Goal: Use online tool/utility: Utilize a website feature to perform a specific function

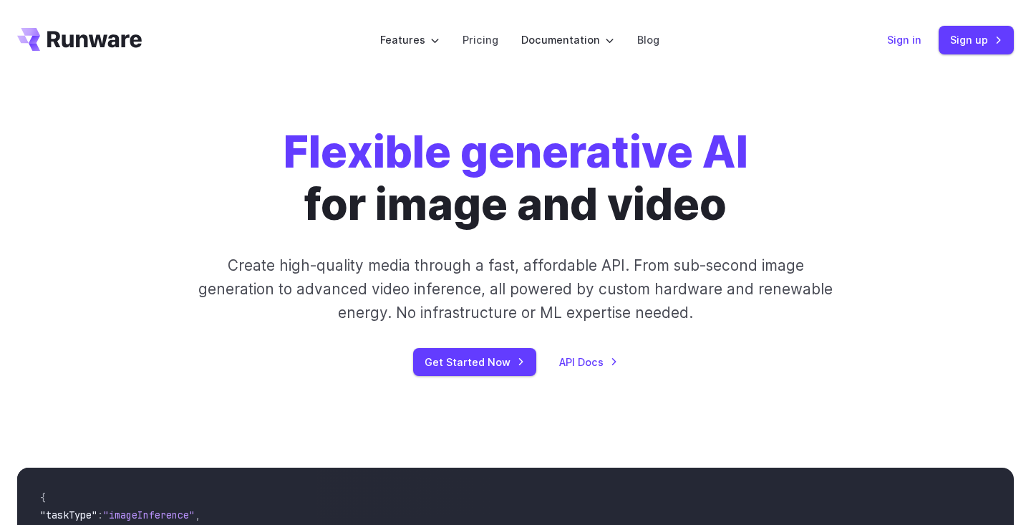
click at [907, 36] on link "Sign in" at bounding box center [904, 39] width 34 height 16
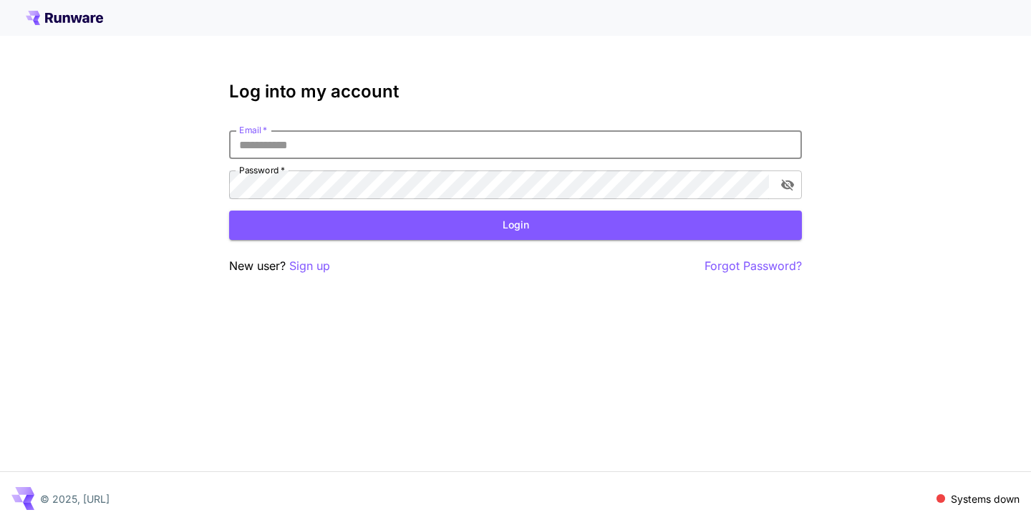
type input "**********"
click at [515, 225] on button "Login" at bounding box center [515, 224] width 573 height 29
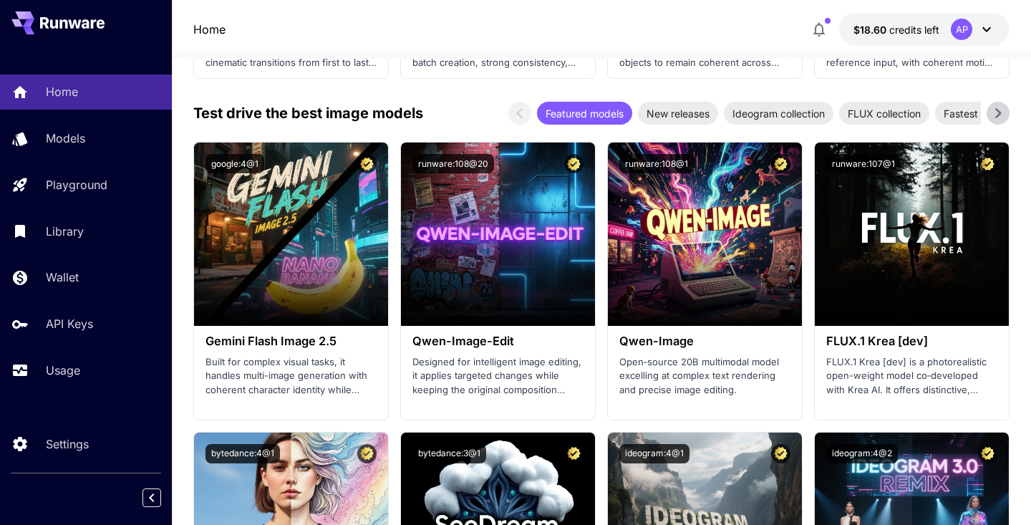
scroll to position [1761, 0]
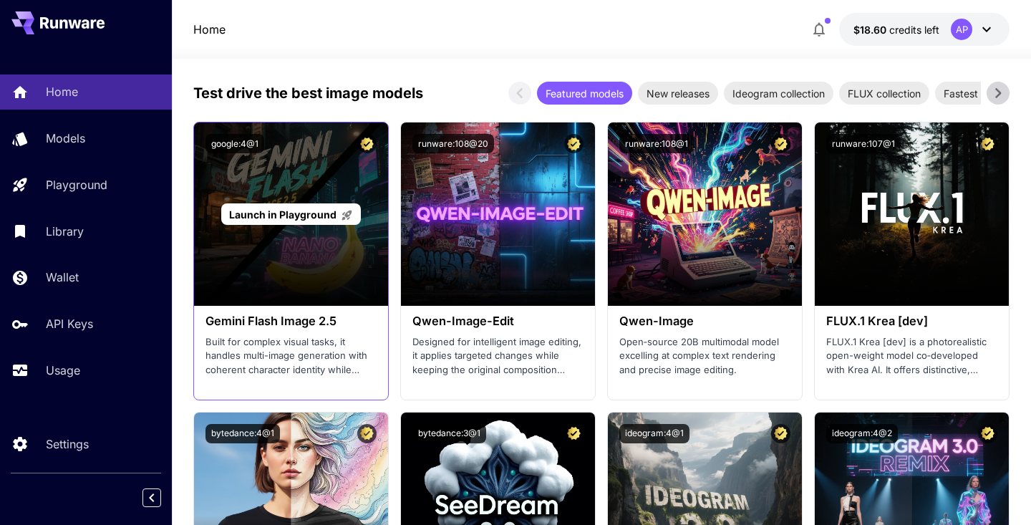
click at [319, 208] on span "Launch in Playground" at bounding box center [282, 214] width 107 height 12
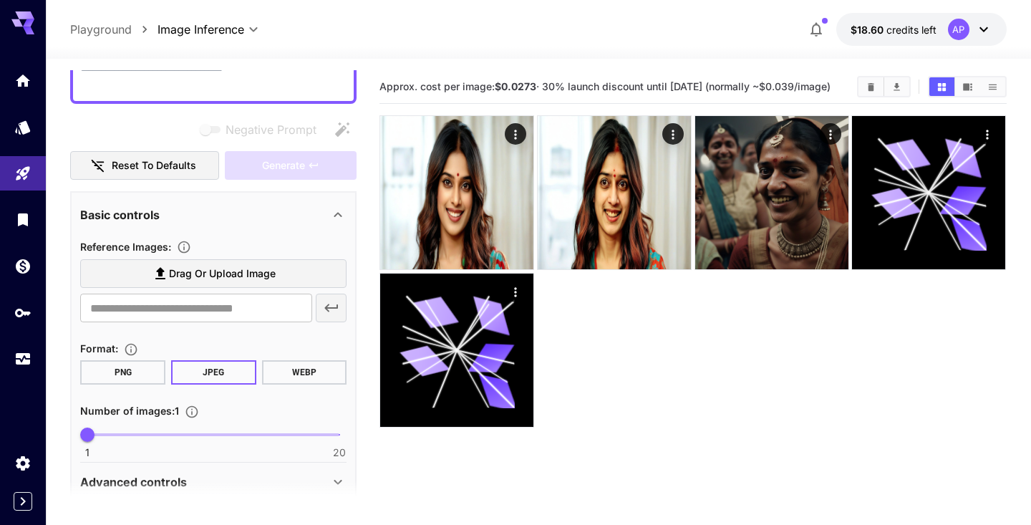
scroll to position [180, 0]
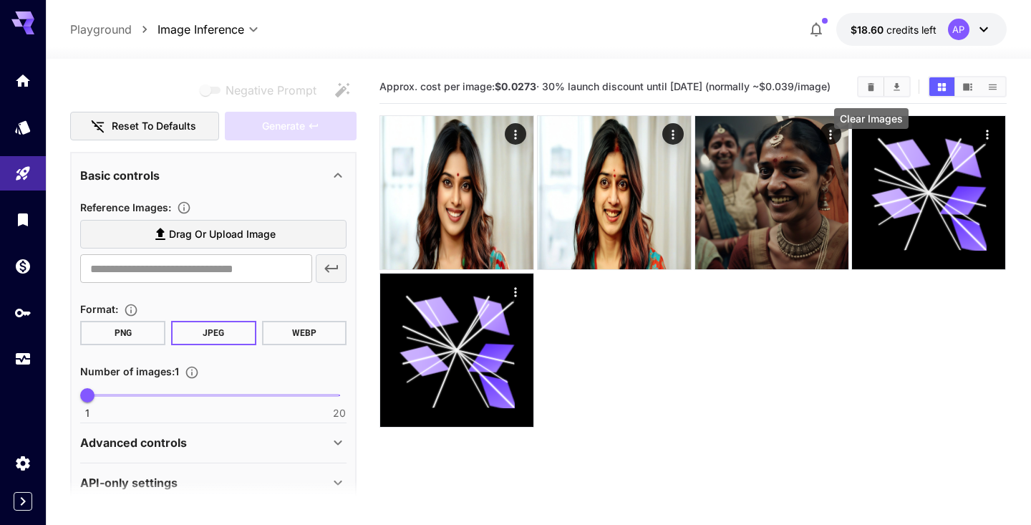
click at [873, 90] on icon "Clear Images" at bounding box center [870, 86] width 6 height 8
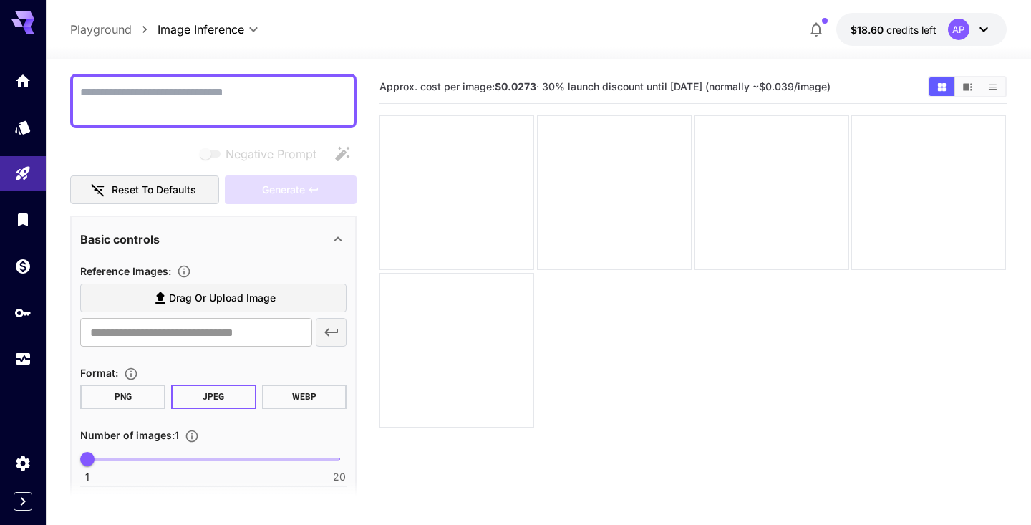
scroll to position [123, 0]
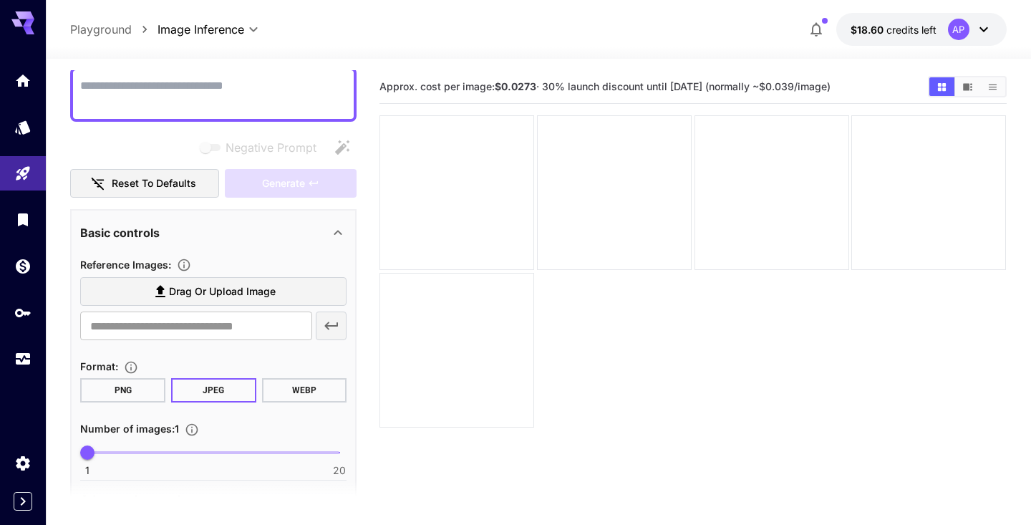
click at [156, 283] on icon at bounding box center [160, 291] width 17 height 17
click at [0, 0] on input "Drag or upload image" at bounding box center [0, 0] width 0 height 0
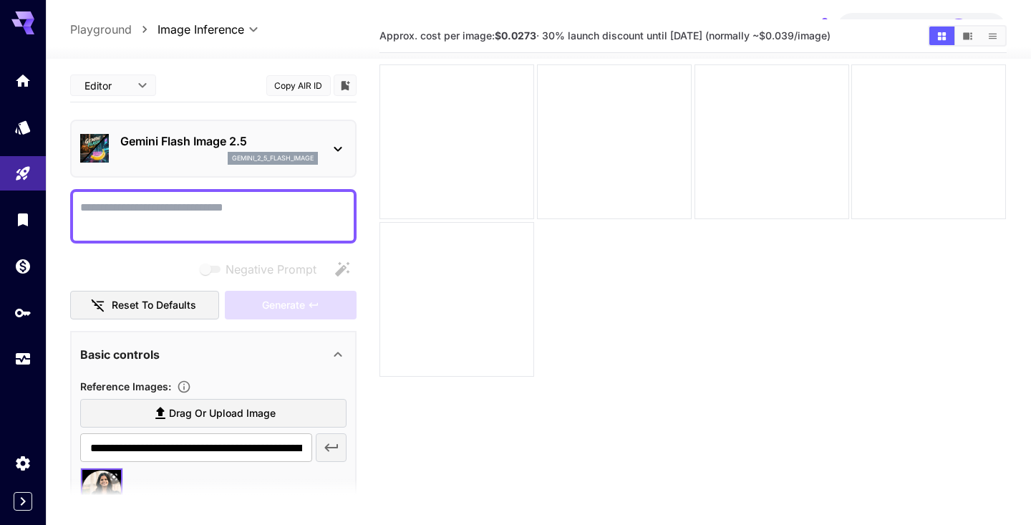
scroll to position [0, 0]
click at [190, 412] on span "Drag or upload image" at bounding box center [222, 413] width 107 height 18
click at [0, 0] on input "Drag or upload image" at bounding box center [0, 0] width 0 height 0
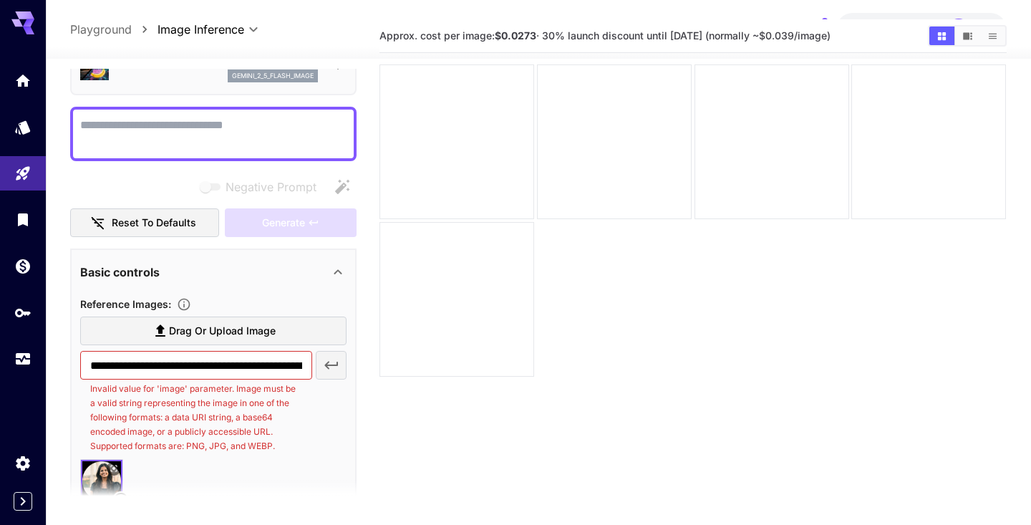
scroll to position [82, 0]
click at [309, 429] on div "**********" at bounding box center [195, 402] width 231 height 102
click at [255, 364] on input "**********" at bounding box center [195, 365] width 231 height 29
paste input "**********"
click at [335, 367] on icon "button" at bounding box center [331, 365] width 17 height 17
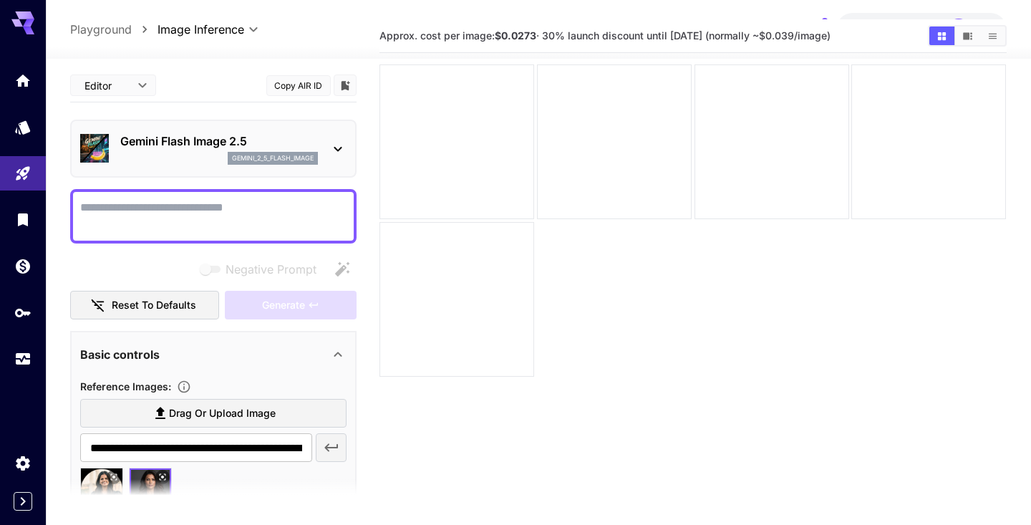
scroll to position [0, 0]
click at [172, 222] on textarea "Negative Prompt" at bounding box center [213, 216] width 266 height 34
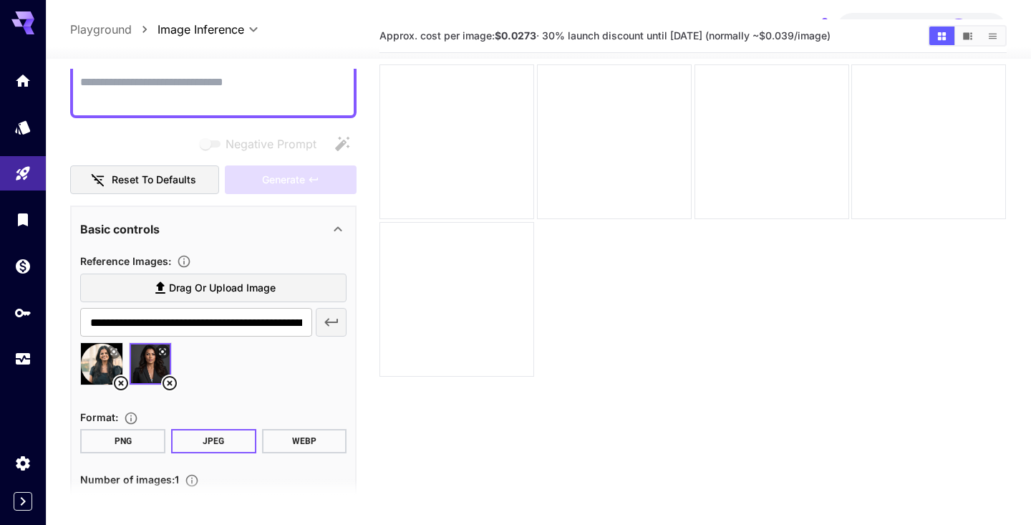
click at [101, 367] on img at bounding box center [102, 364] width 42 height 42
click at [144, 370] on img at bounding box center [151, 364] width 42 height 42
click at [97, 364] on img at bounding box center [102, 364] width 42 height 42
type input "**********"
click at [195, 324] on input "**********" at bounding box center [195, 322] width 231 height 29
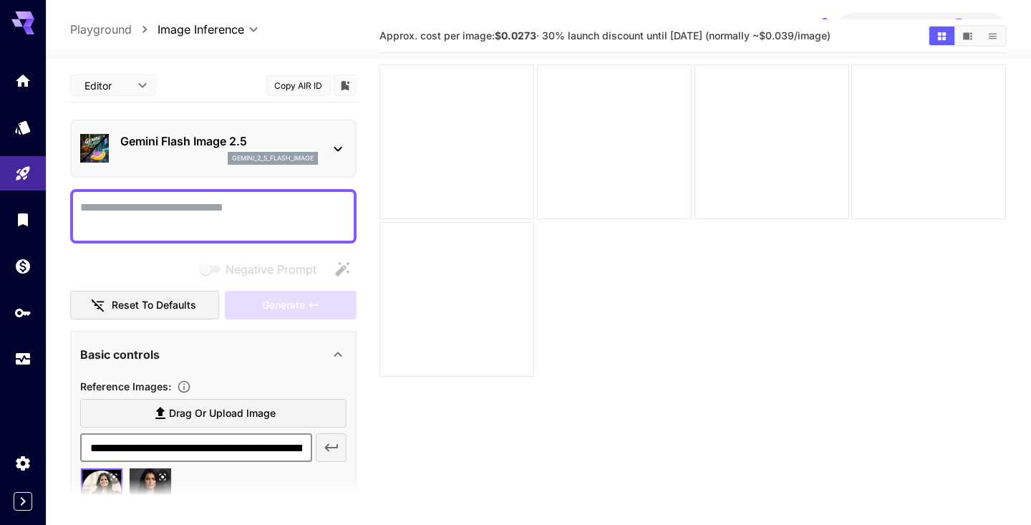
scroll to position [0, 0]
click at [185, 227] on textarea "Negative Prompt" at bounding box center [213, 216] width 266 height 34
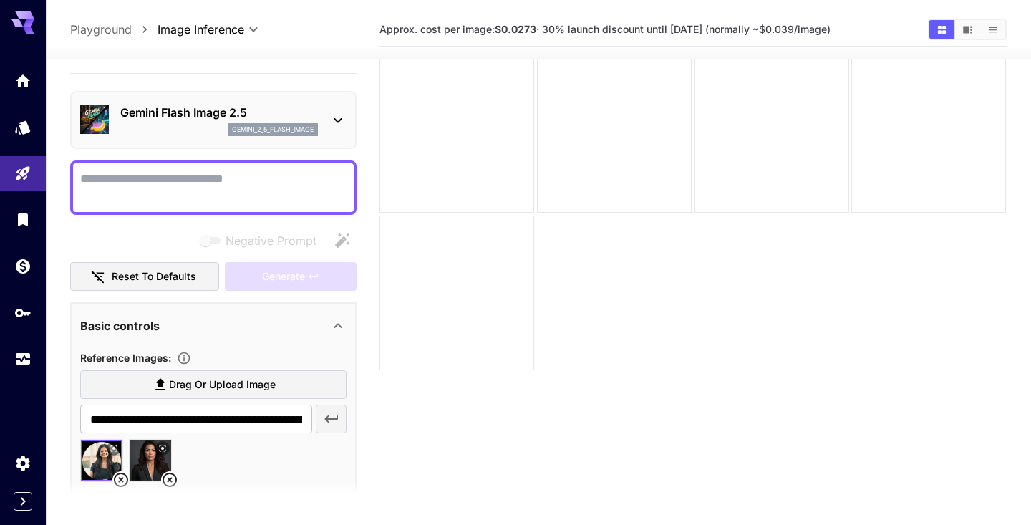
scroll to position [28, 0]
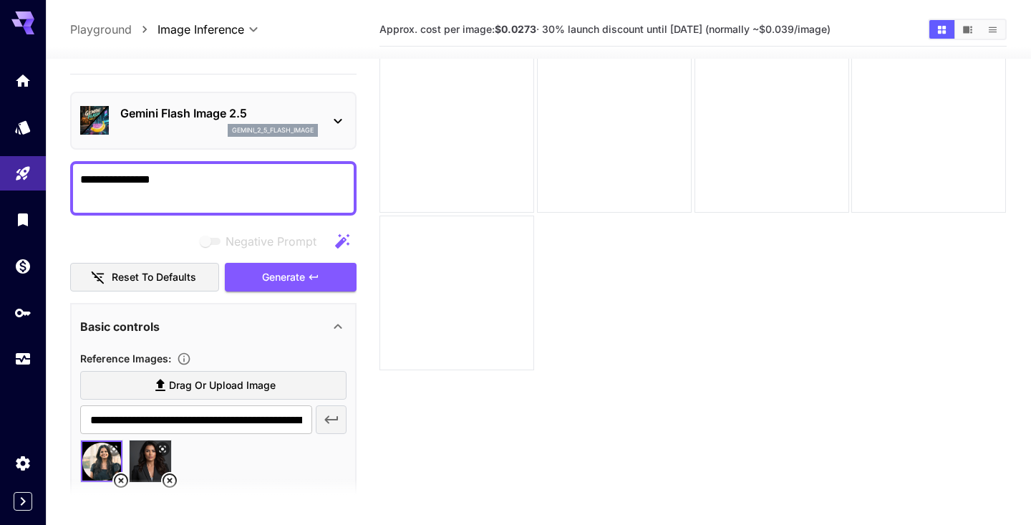
paste textarea "**********"
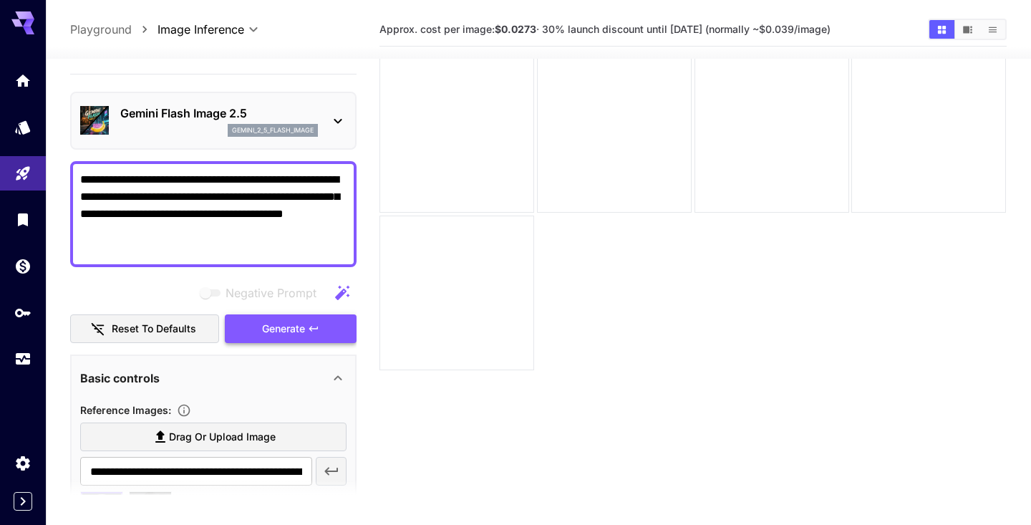
click at [263, 329] on span "Generate" at bounding box center [283, 329] width 43 height 18
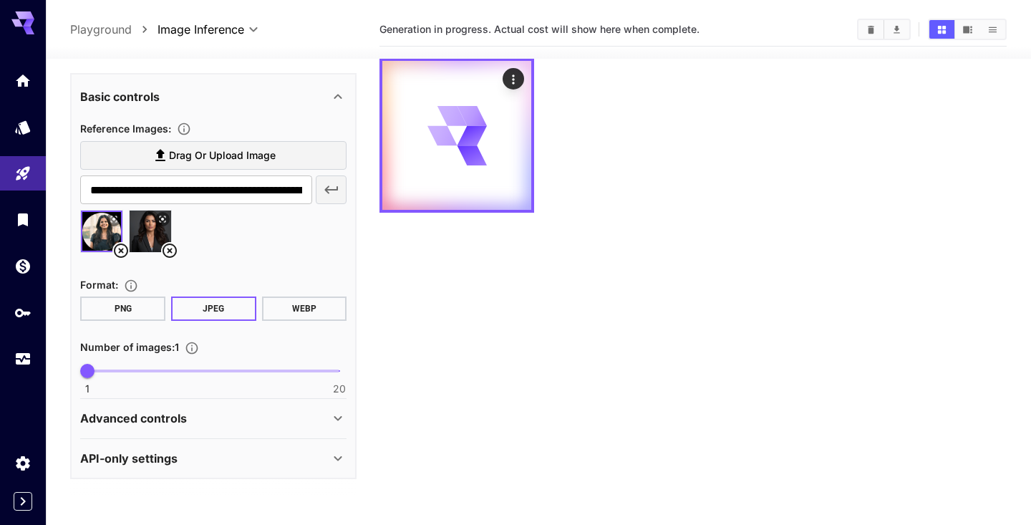
scroll to position [308, 0]
click at [328, 424] on div "Advanced controls" at bounding box center [204, 418] width 249 height 17
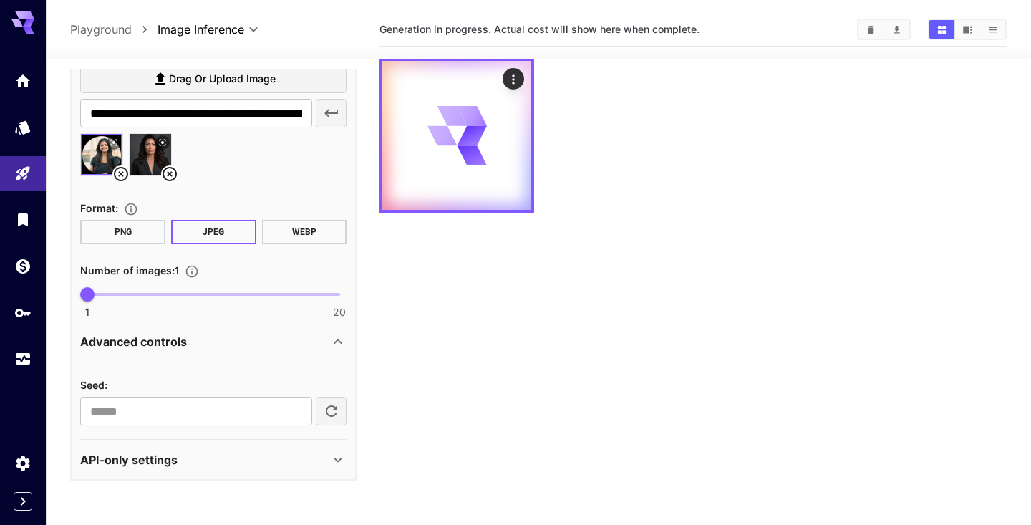
click at [323, 467] on div "API-only settings" at bounding box center [204, 459] width 249 height 17
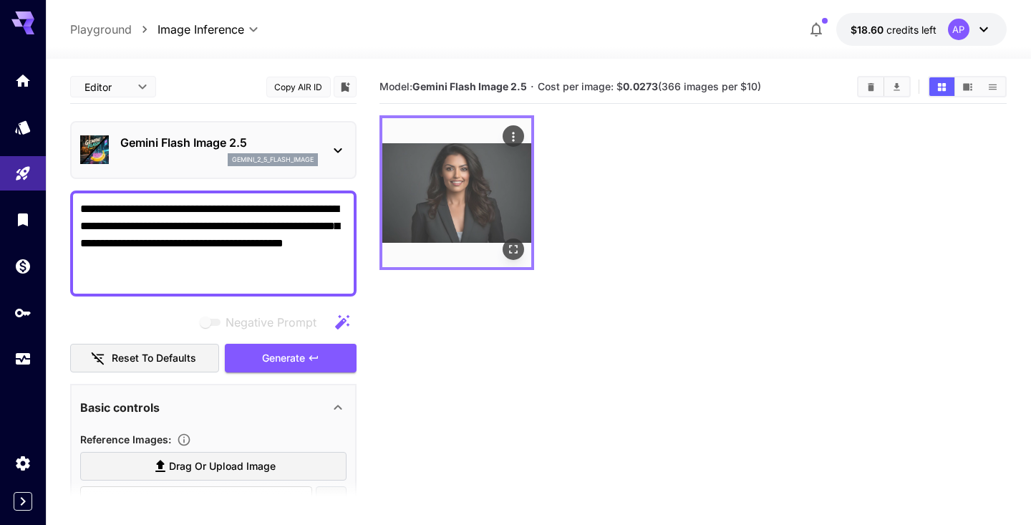
scroll to position [0, 0]
click at [512, 253] on icon "Open in fullscreen" at bounding box center [514, 249] width 9 height 9
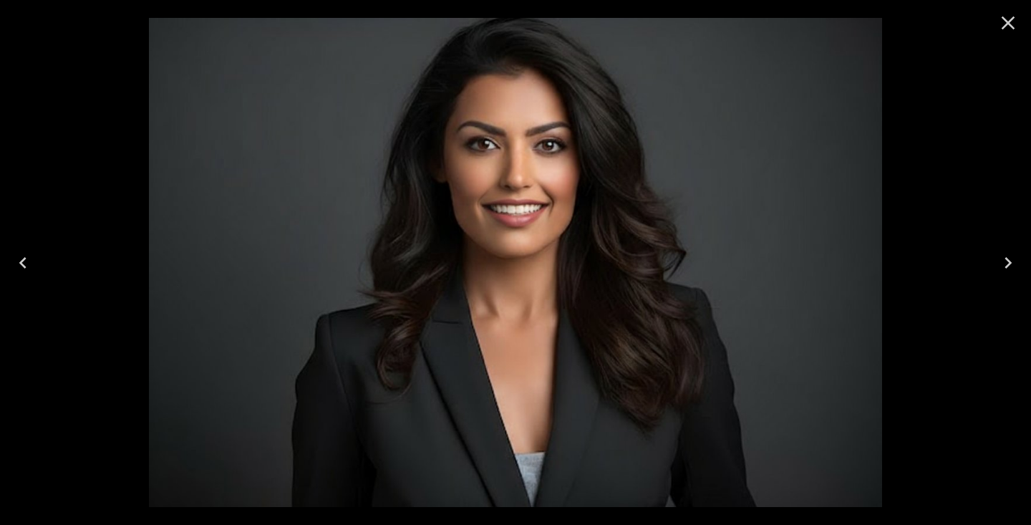
click at [1009, 29] on icon "Close" at bounding box center [1007, 22] width 23 height 23
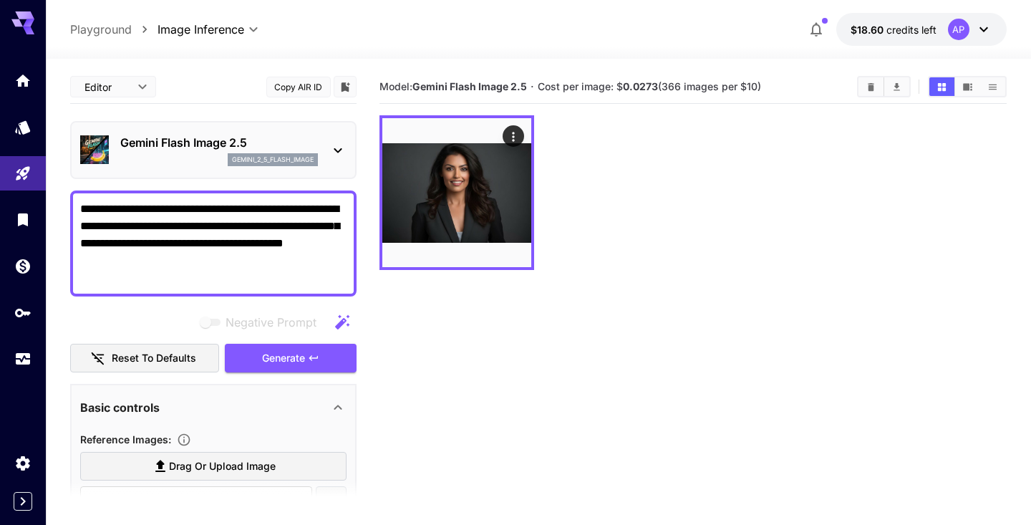
drag, startPoint x: 131, startPoint y: 277, endPoint x: 74, endPoint y: 228, distance: 75.1
click at [74, 228] on div "**********" at bounding box center [213, 243] width 286 height 106
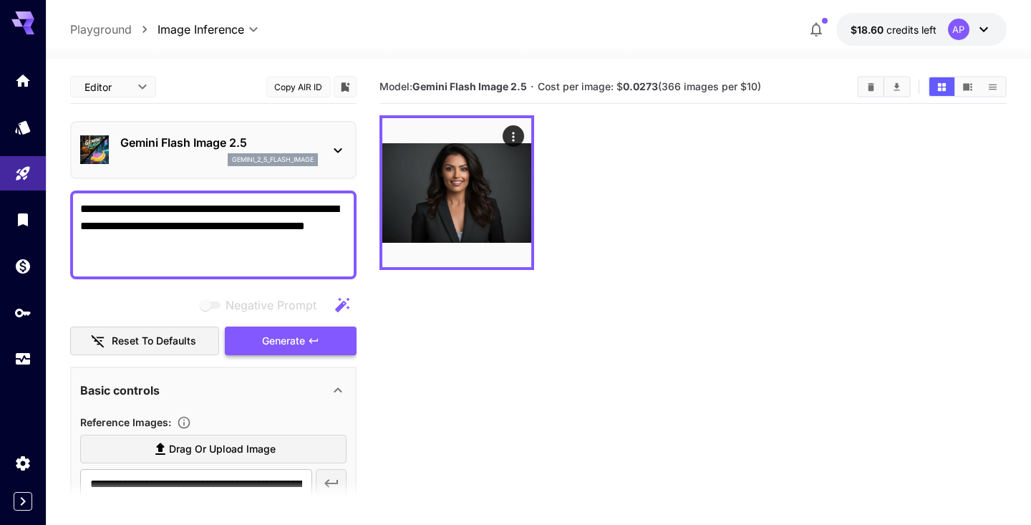
type textarea "**********"
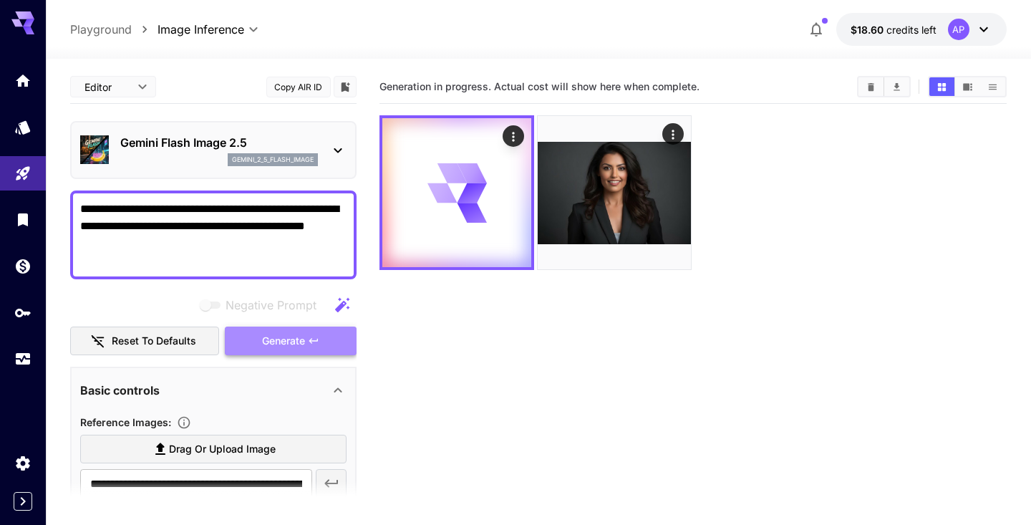
click at [271, 328] on button "Generate" at bounding box center [291, 340] width 132 height 29
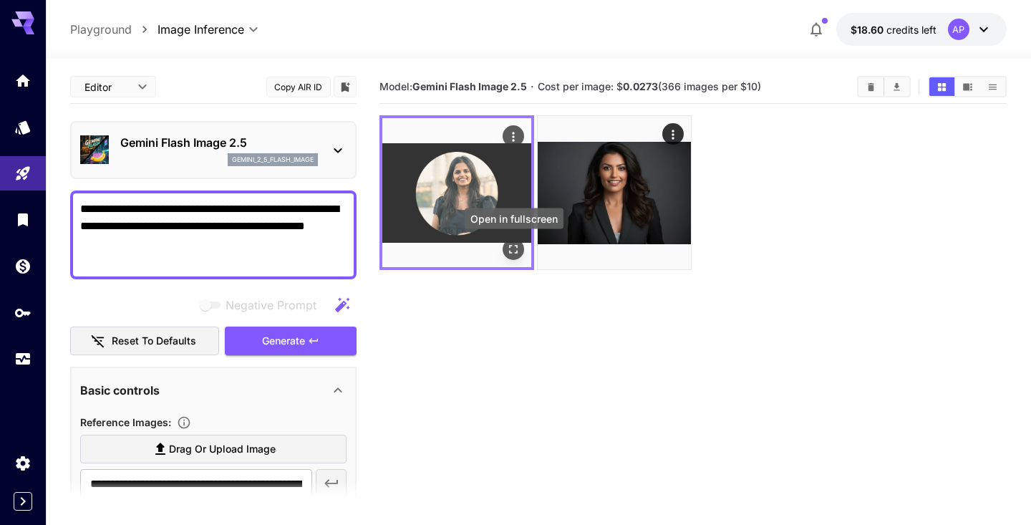
click at [511, 250] on icon "Open in fullscreen" at bounding box center [514, 249] width 14 height 14
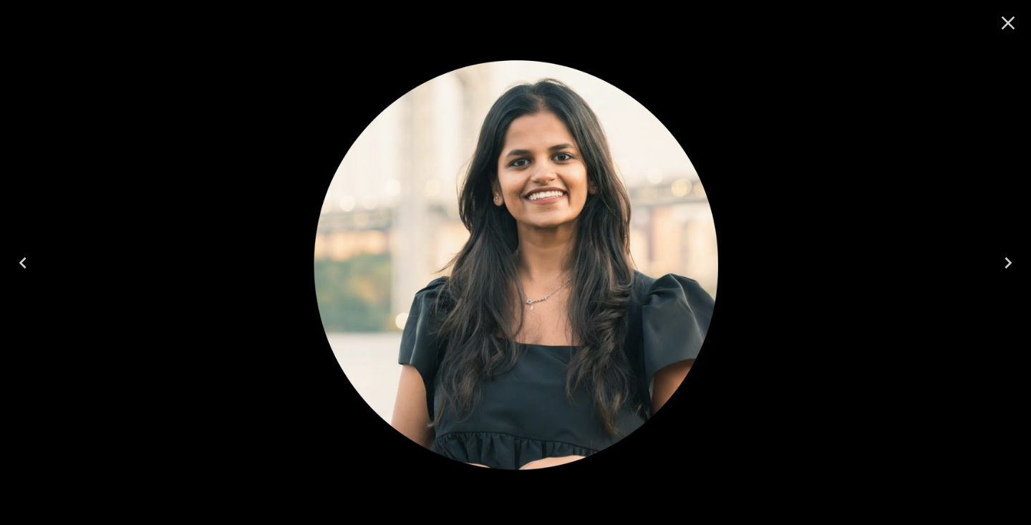
click at [1007, 24] on icon "Close" at bounding box center [1008, 23] width 14 height 14
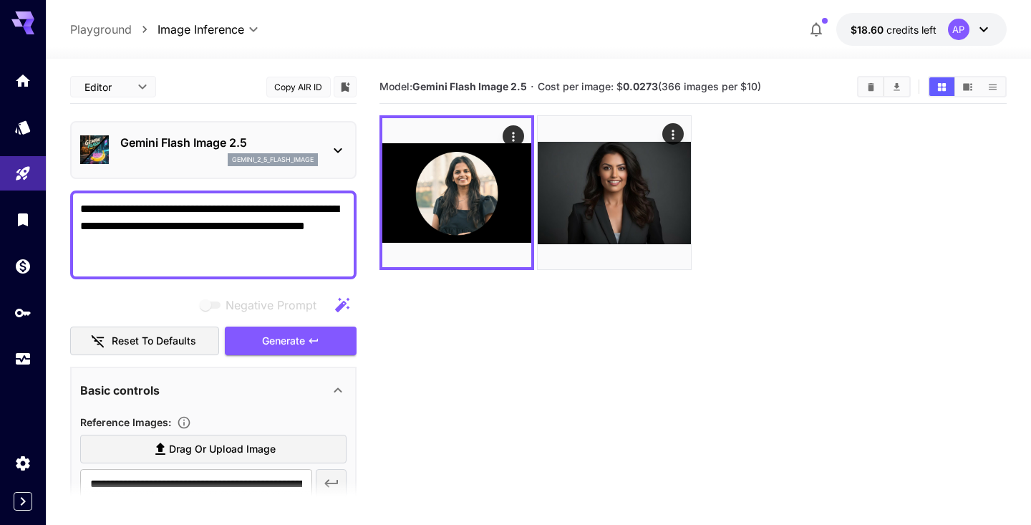
scroll to position [116, 0]
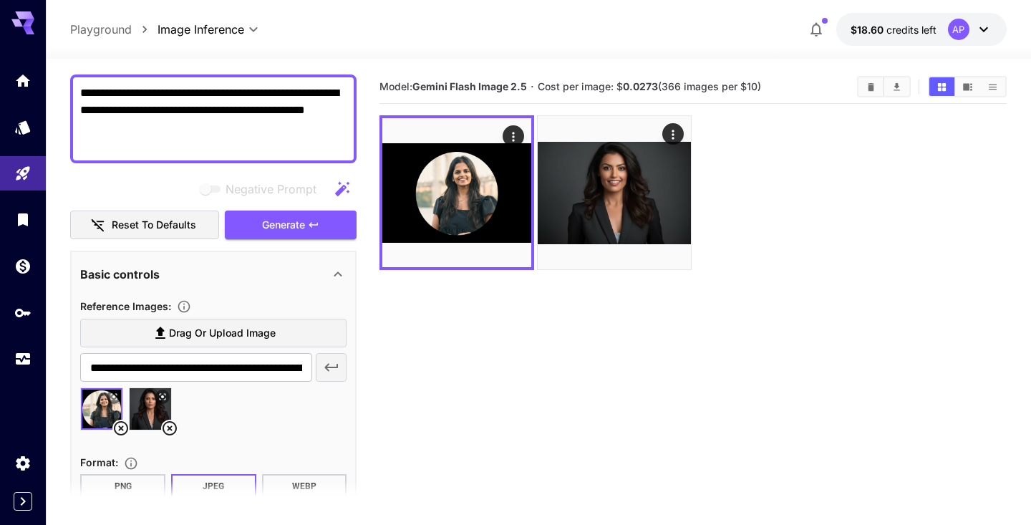
click at [167, 427] on icon at bounding box center [169, 427] width 17 height 17
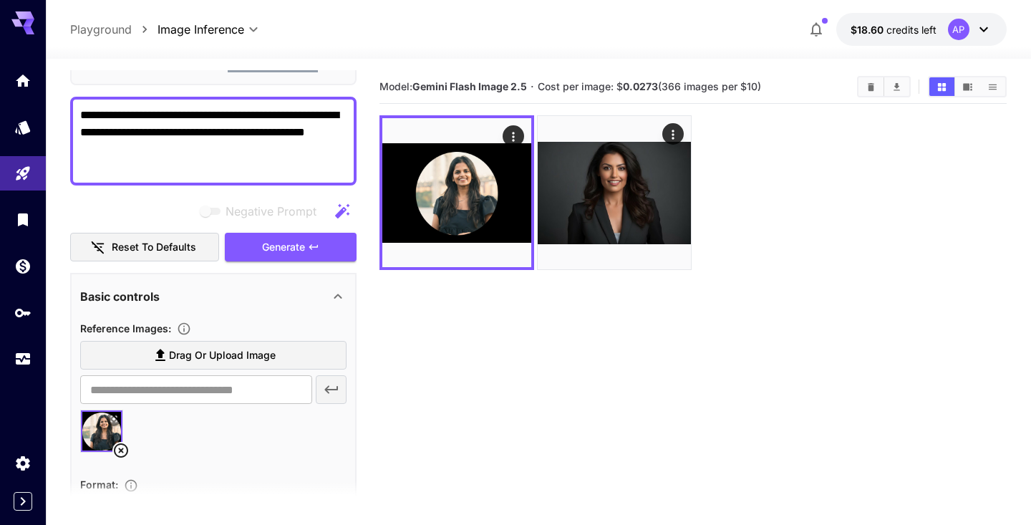
scroll to position [84, 0]
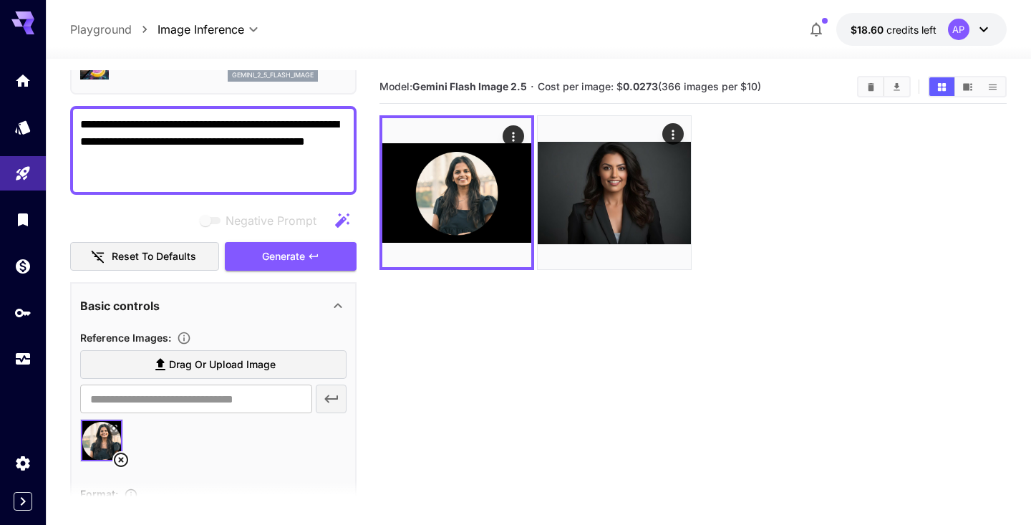
click at [182, 161] on textarea "**********" at bounding box center [213, 150] width 266 height 69
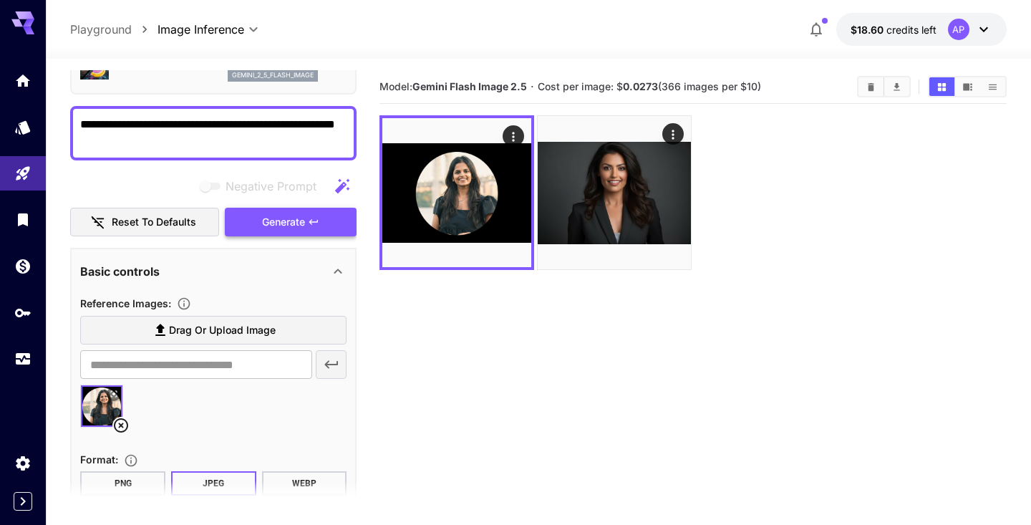
click at [274, 219] on span "Generate" at bounding box center [283, 222] width 43 height 18
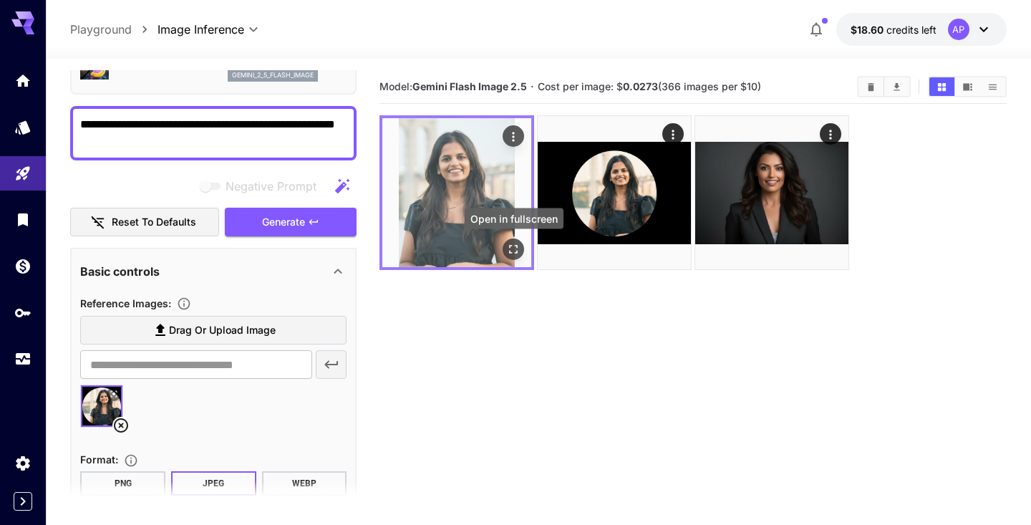
click at [511, 244] on icon "Open in fullscreen" at bounding box center [514, 249] width 14 height 14
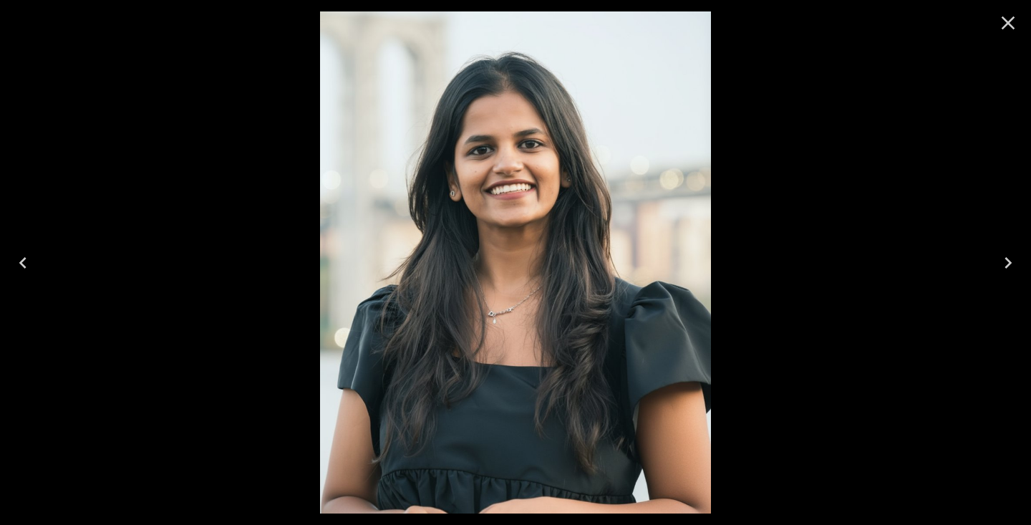
click at [1010, 23] on icon "Close" at bounding box center [1007, 22] width 23 height 23
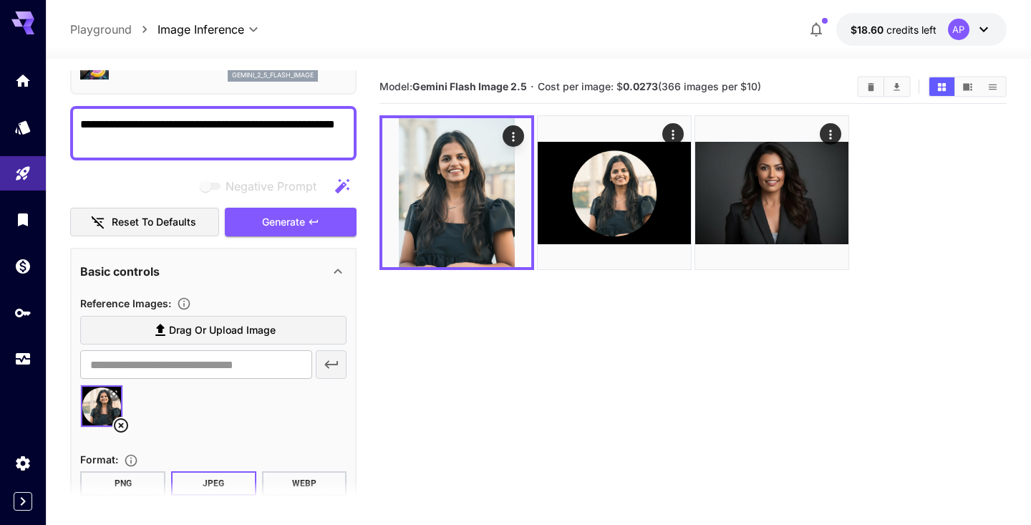
click at [130, 147] on textarea "**********" at bounding box center [213, 133] width 266 height 34
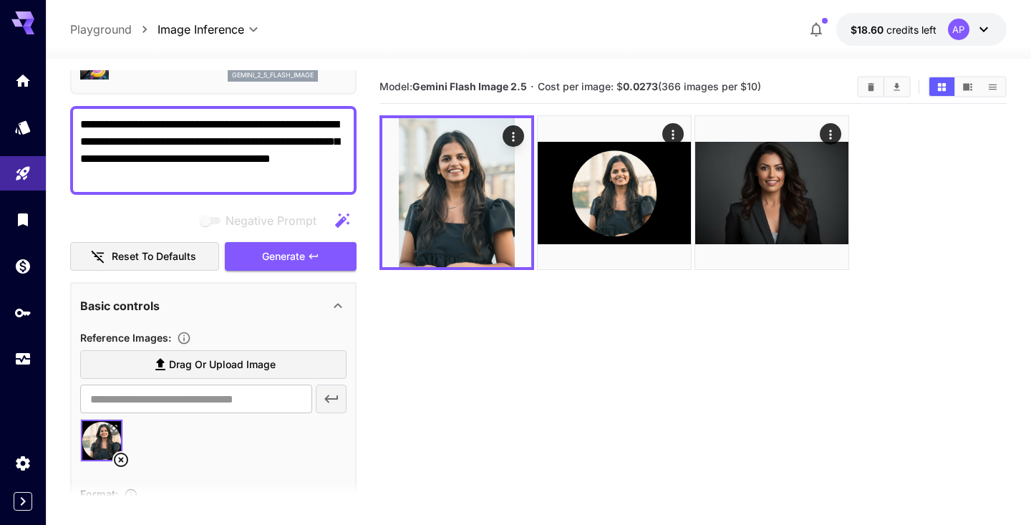
click at [204, 175] on textarea "**********" at bounding box center [213, 150] width 266 height 69
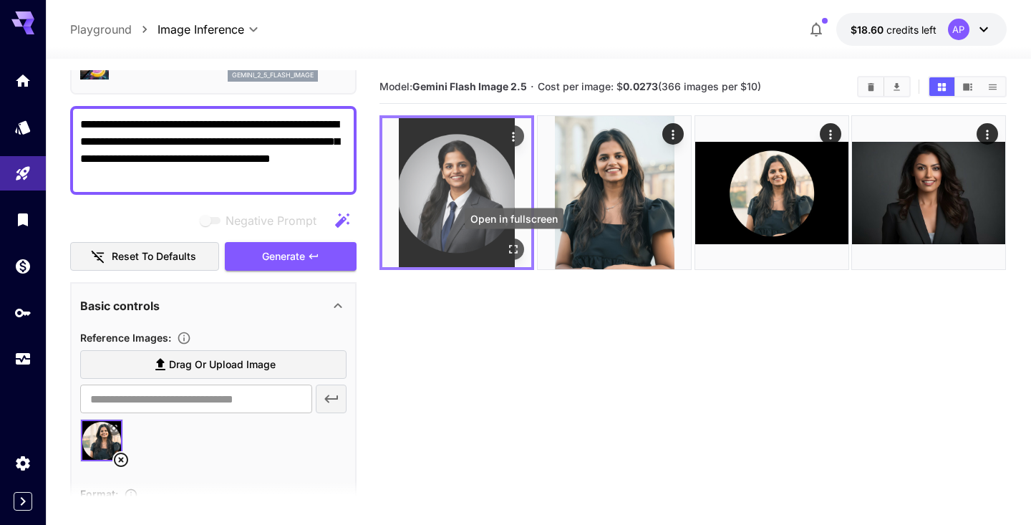
click at [519, 249] on icon "Open in fullscreen" at bounding box center [514, 249] width 14 height 14
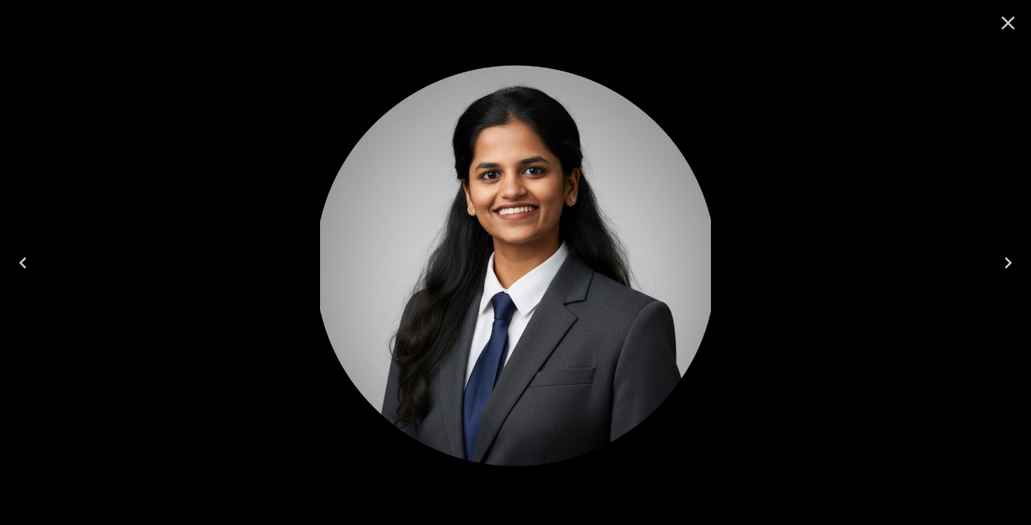
click at [1008, 32] on icon "Close" at bounding box center [1007, 22] width 23 height 23
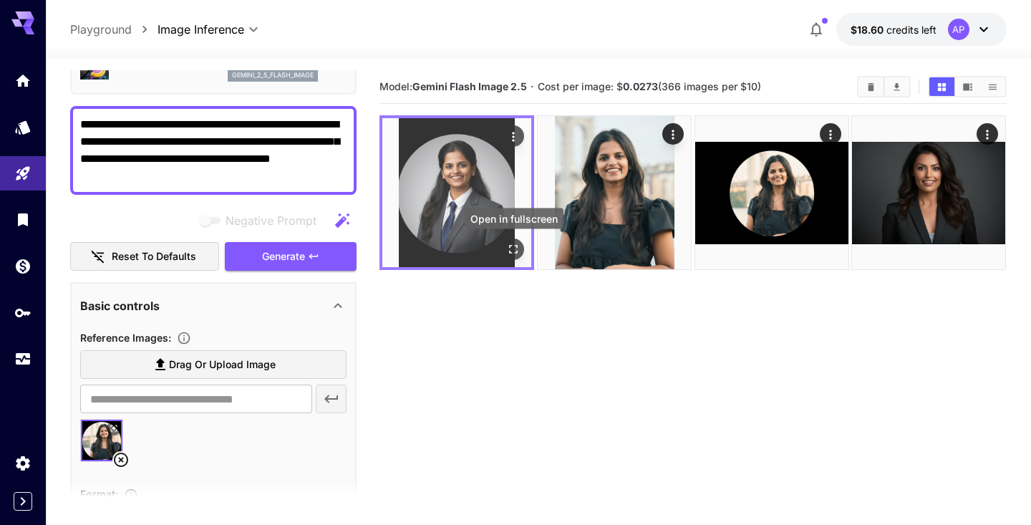
click at [509, 243] on icon "Open in fullscreen" at bounding box center [514, 249] width 14 height 14
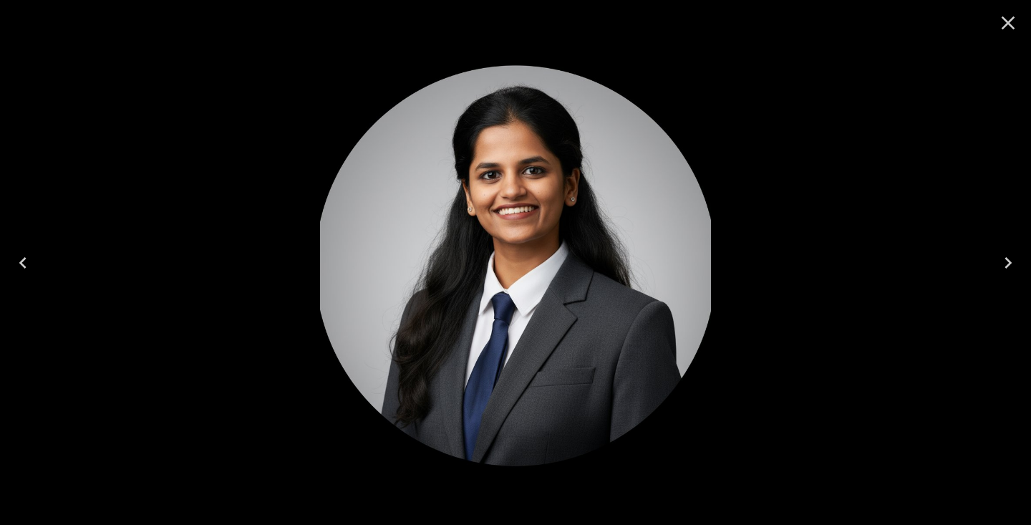
click at [608, 177] on img at bounding box center [515, 262] width 390 height 502
click at [608, 179] on img at bounding box center [515, 262] width 390 height 502
click at [1003, 29] on icon "Close" at bounding box center [1008, 23] width 14 height 14
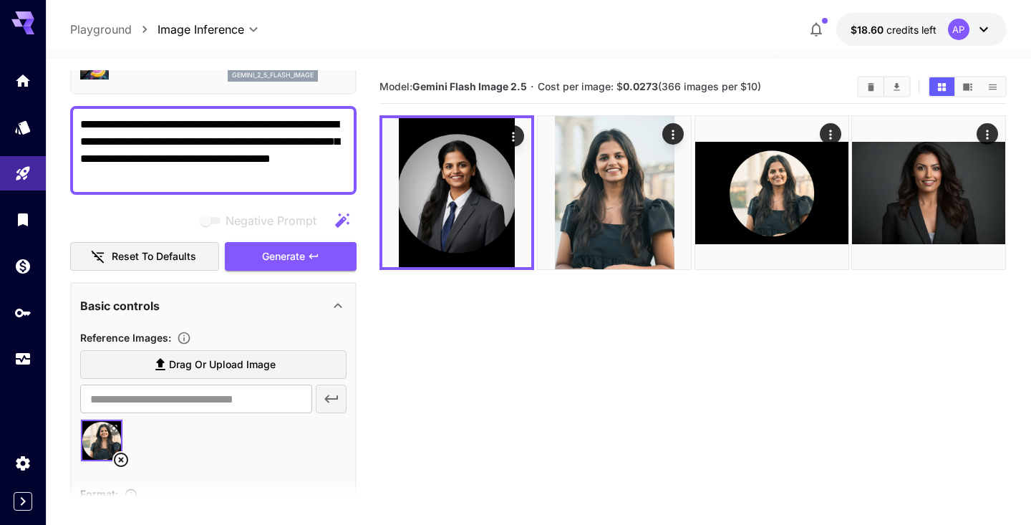
click at [180, 144] on textarea "**********" at bounding box center [213, 150] width 266 height 69
type textarea "**********"
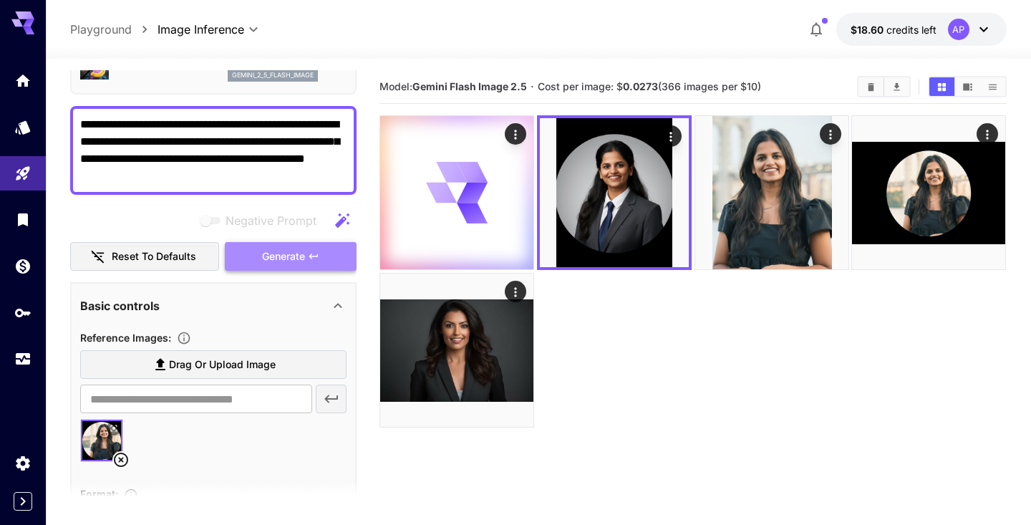
click at [258, 253] on button "Generate" at bounding box center [291, 256] width 132 height 29
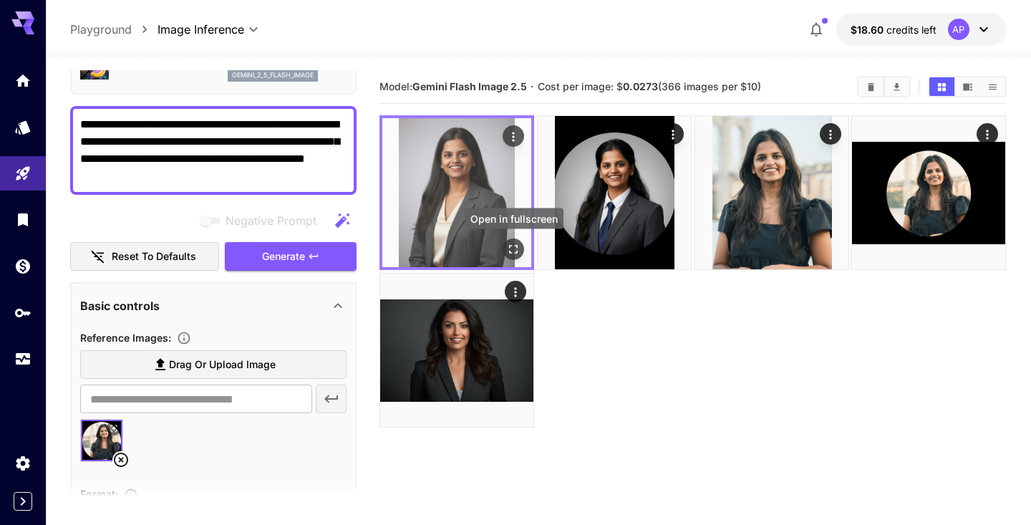
click at [507, 250] on icon "Open in fullscreen" at bounding box center [514, 249] width 14 height 14
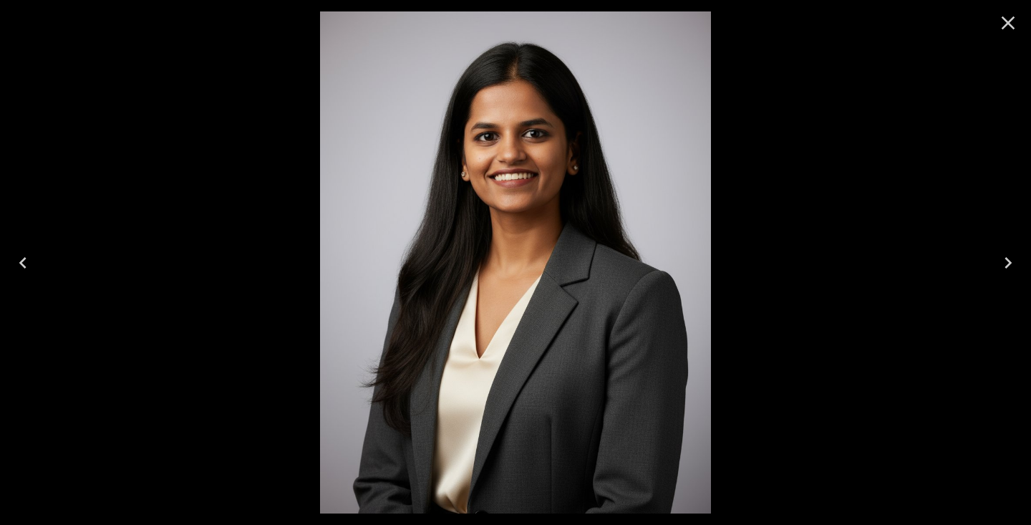
click at [1003, 30] on icon "Close" at bounding box center [1007, 22] width 23 height 23
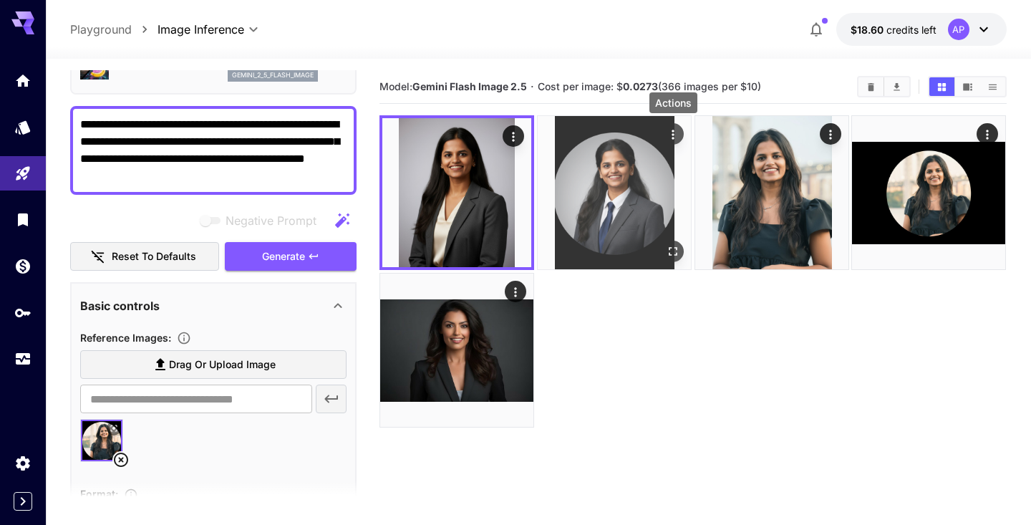
click at [673, 137] on icon "Actions" at bounding box center [673, 134] width 14 height 14
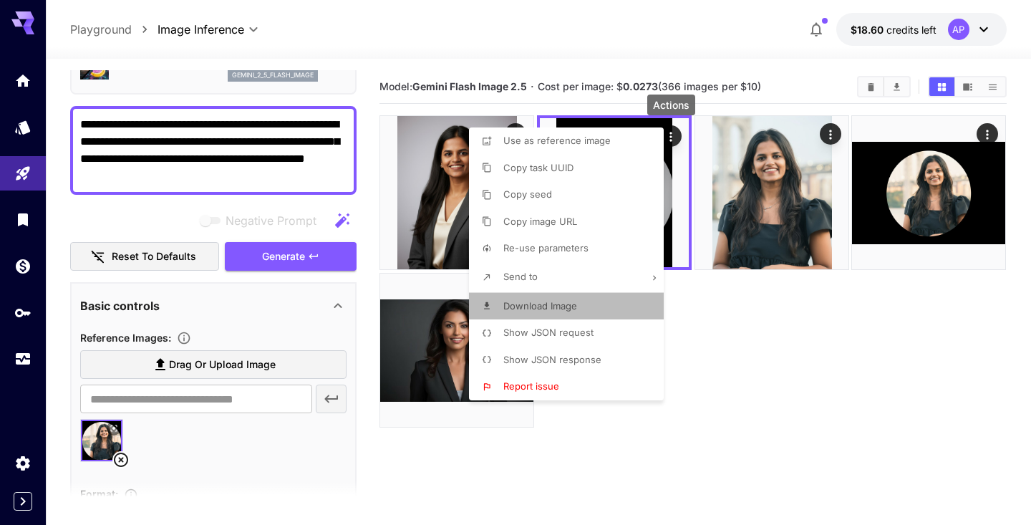
click at [579, 299] on li "Download Image" at bounding box center [570, 306] width 203 height 27
click at [743, 363] on div at bounding box center [515, 262] width 1031 height 525
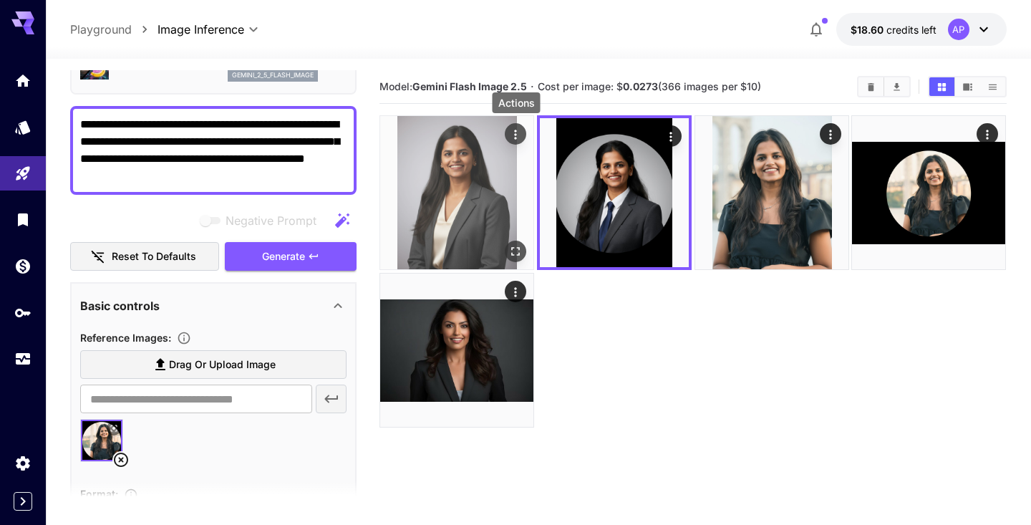
click at [517, 129] on icon "Actions" at bounding box center [516, 134] width 14 height 14
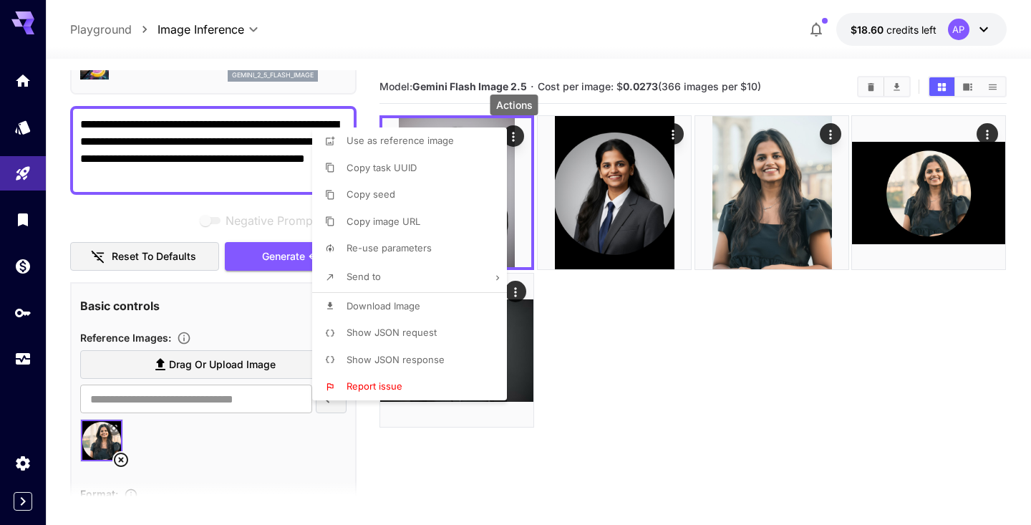
click at [399, 310] on p "Download Image" at bounding box center [383, 306] width 74 height 14
click at [654, 366] on div at bounding box center [515, 262] width 1031 height 525
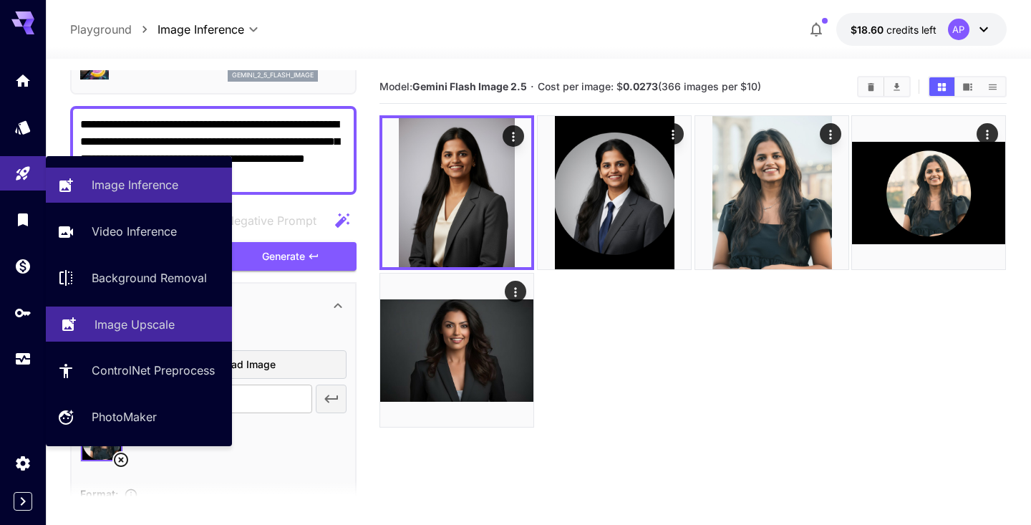
click at [125, 313] on link "Image Upscale" at bounding box center [139, 323] width 186 height 35
type input "**********"
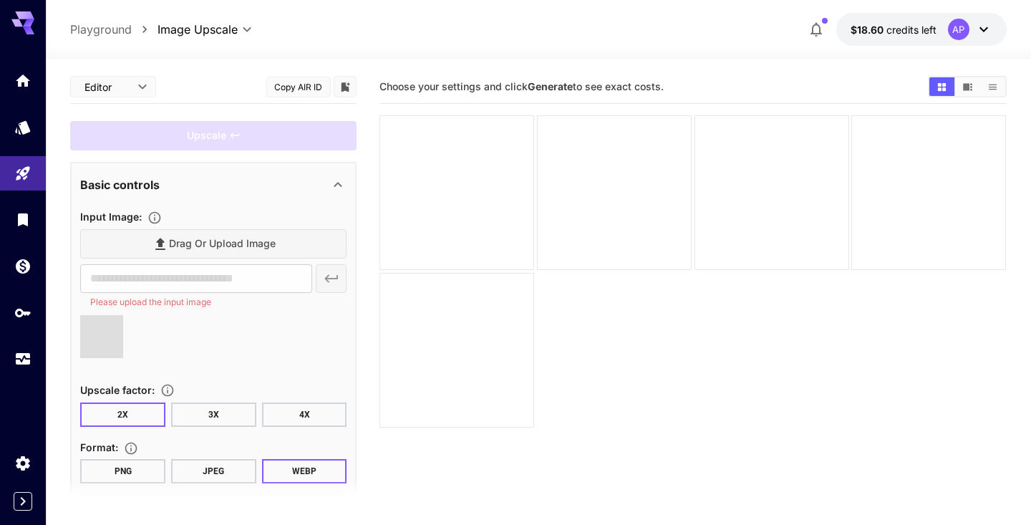
type input "**********"
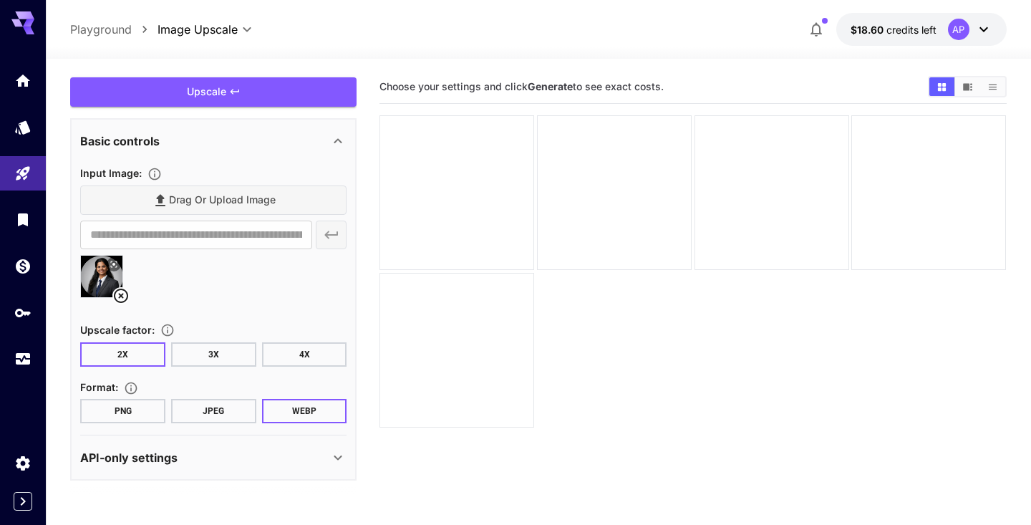
scroll to position [43, 0]
click at [296, 360] on button "4X" at bounding box center [304, 355] width 85 height 24
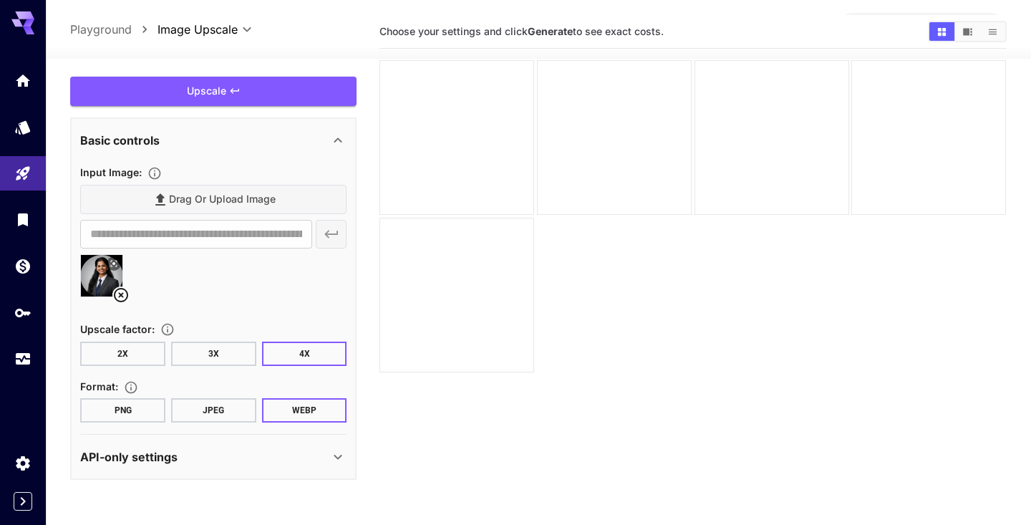
scroll to position [67, 0]
click at [139, 419] on button "PNG" at bounding box center [122, 410] width 85 height 24
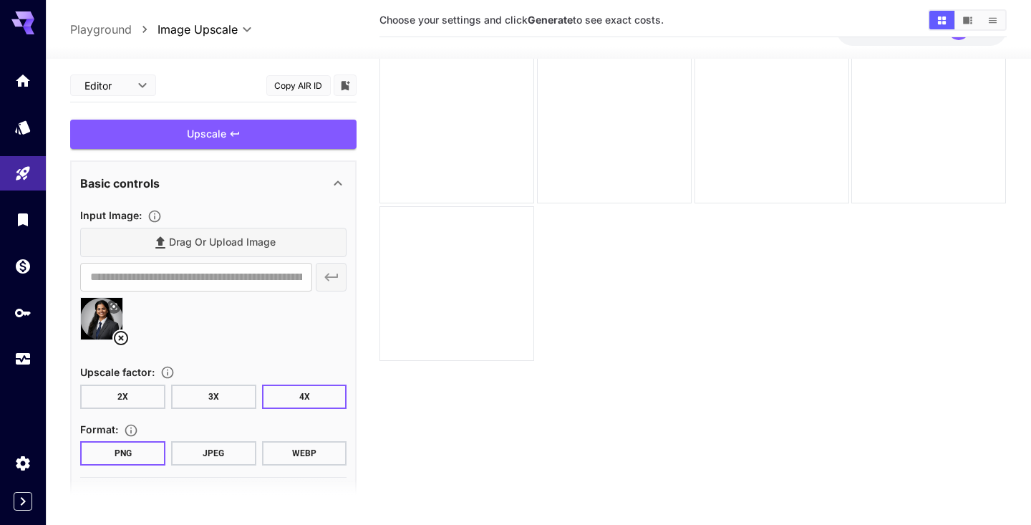
scroll to position [0, 0]
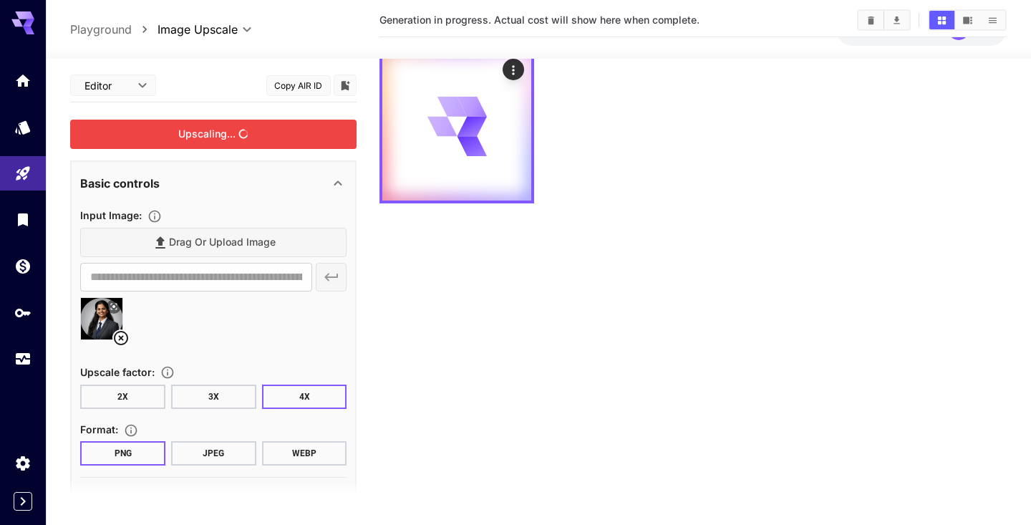
click at [251, 144] on div "Upscaling..." at bounding box center [213, 134] width 286 height 29
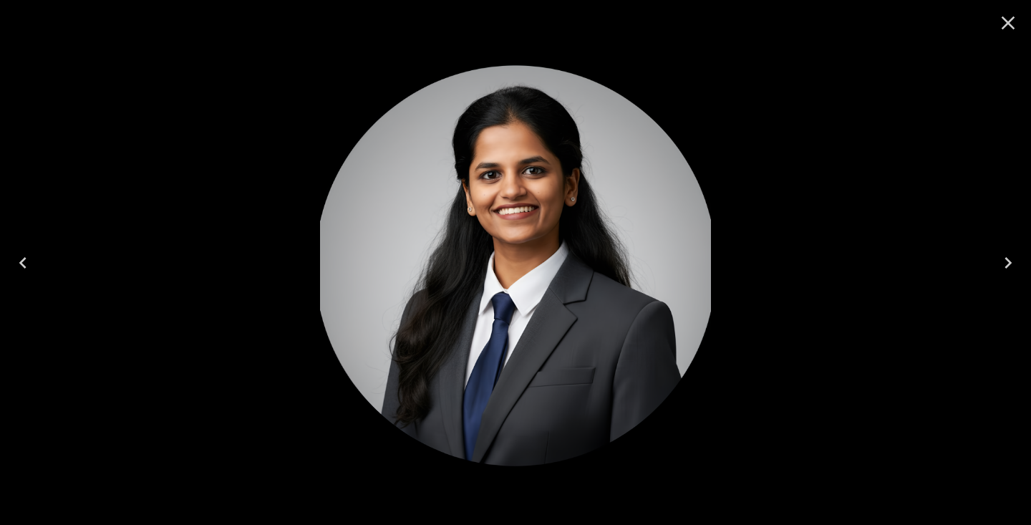
click at [1005, 24] on icon "Close" at bounding box center [1007, 22] width 23 height 23
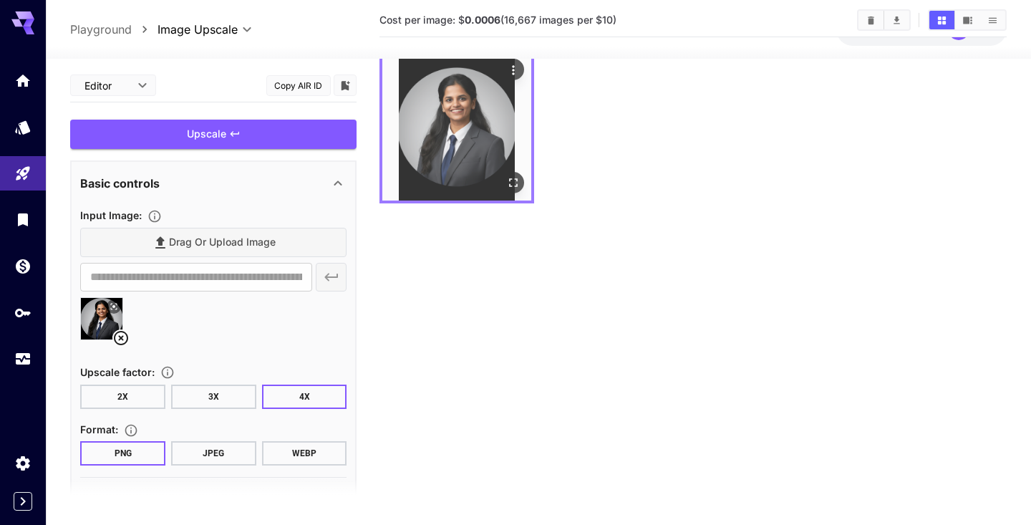
click at [510, 72] on icon "Actions" at bounding box center [514, 70] width 14 height 14
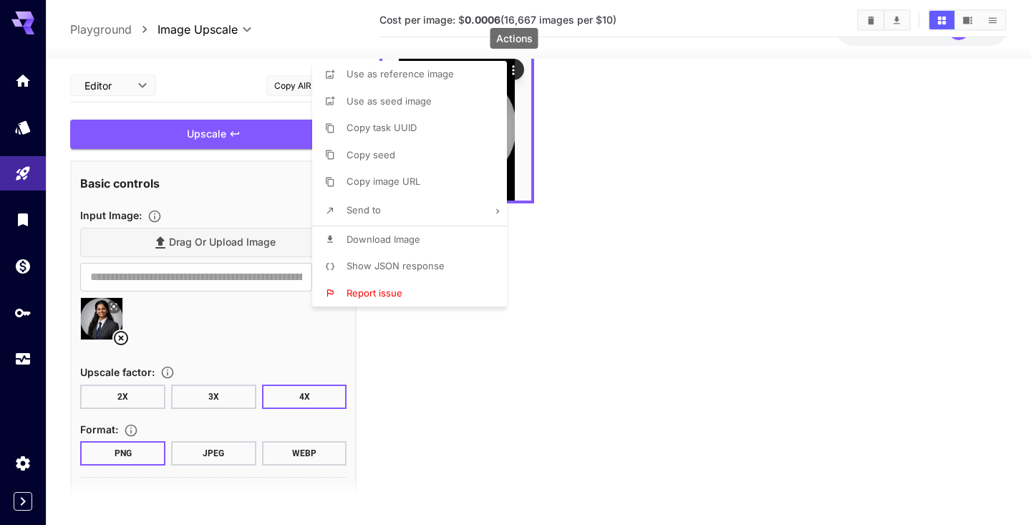
click at [359, 243] on p "Download Image" at bounding box center [383, 240] width 74 height 14
click at [514, 419] on div at bounding box center [515, 262] width 1031 height 525
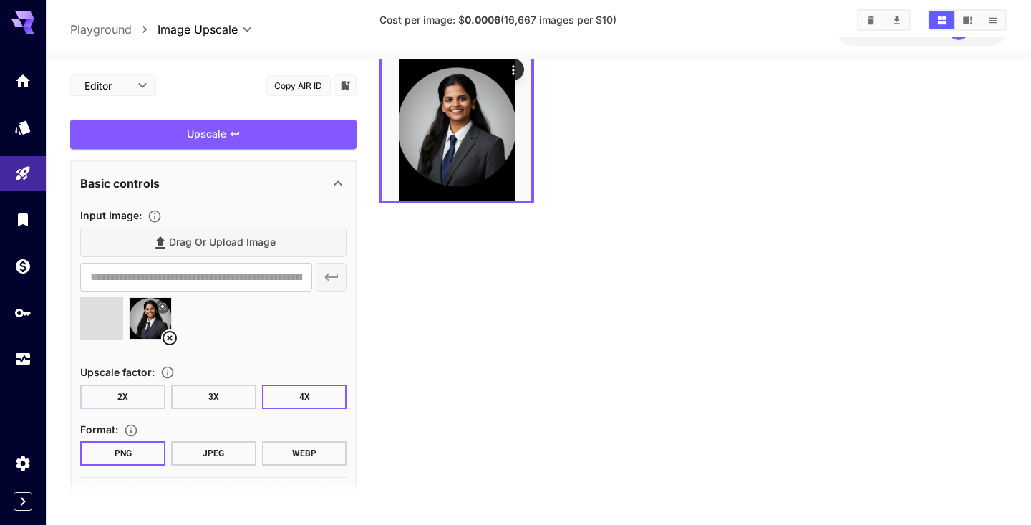
type input "**********"
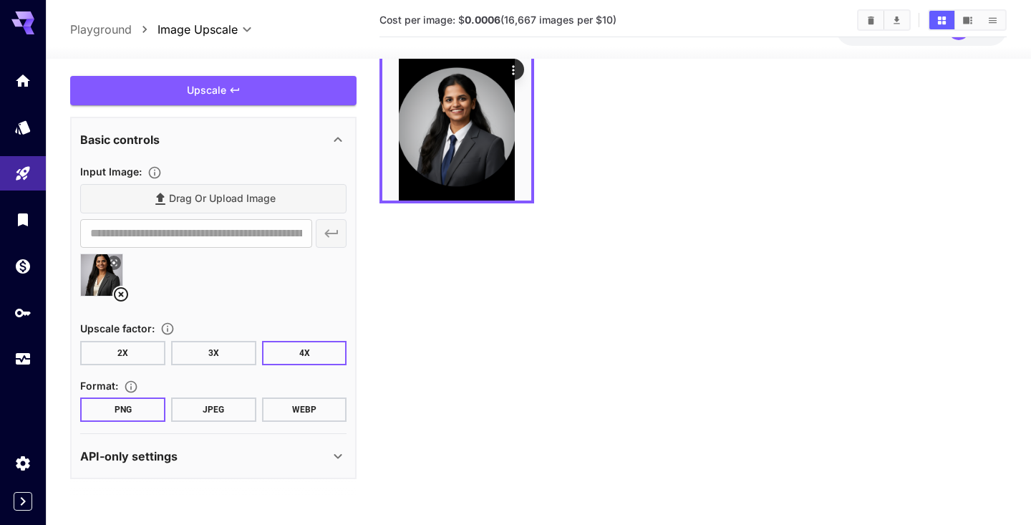
scroll to position [43, 0]
click at [219, 93] on div "Upscale" at bounding box center [213, 91] width 286 height 29
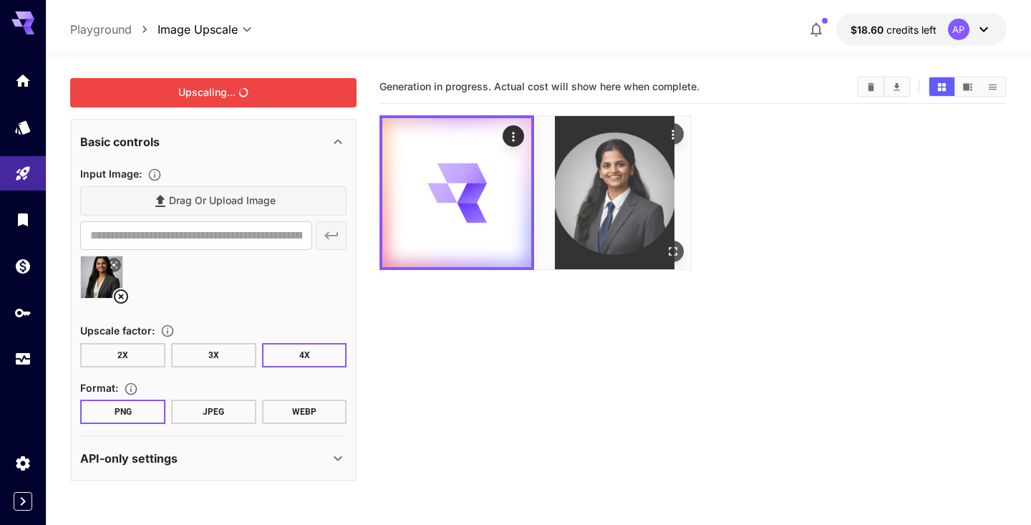
scroll to position [0, 0]
click at [676, 247] on icon "Open in fullscreen" at bounding box center [673, 251] width 14 height 14
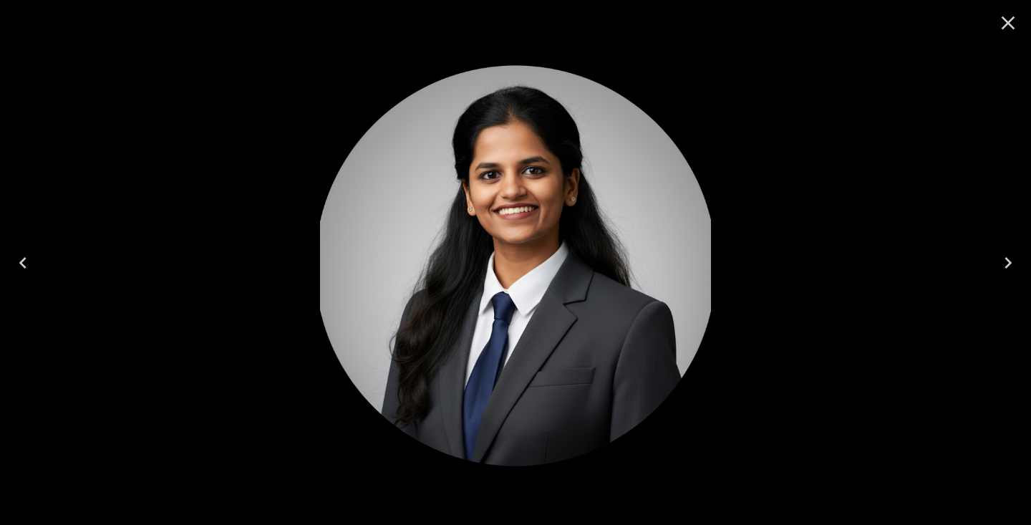
click at [1007, 25] on icon "Close" at bounding box center [1007, 22] width 23 height 23
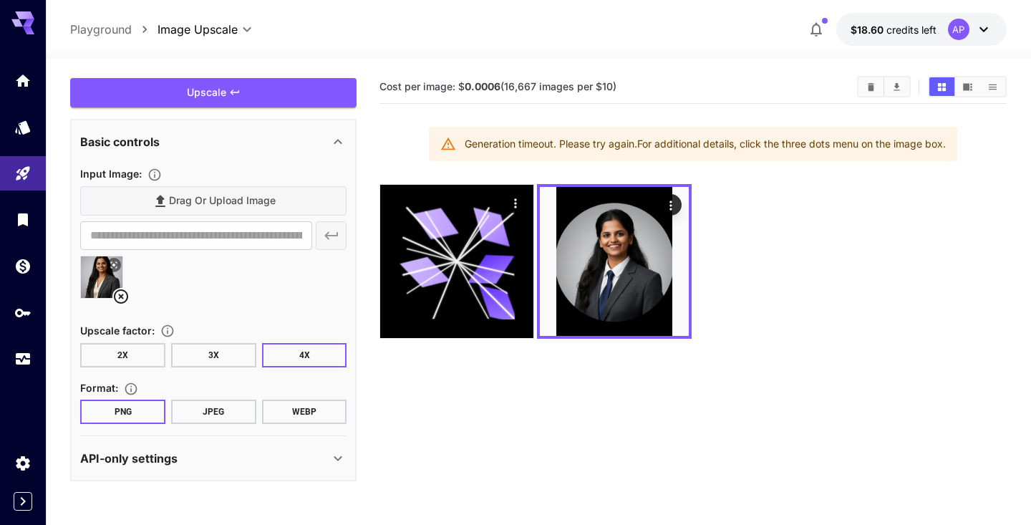
click at [181, 308] on div at bounding box center [213, 282] width 266 height 54
click at [120, 297] on icon at bounding box center [121, 296] width 14 height 14
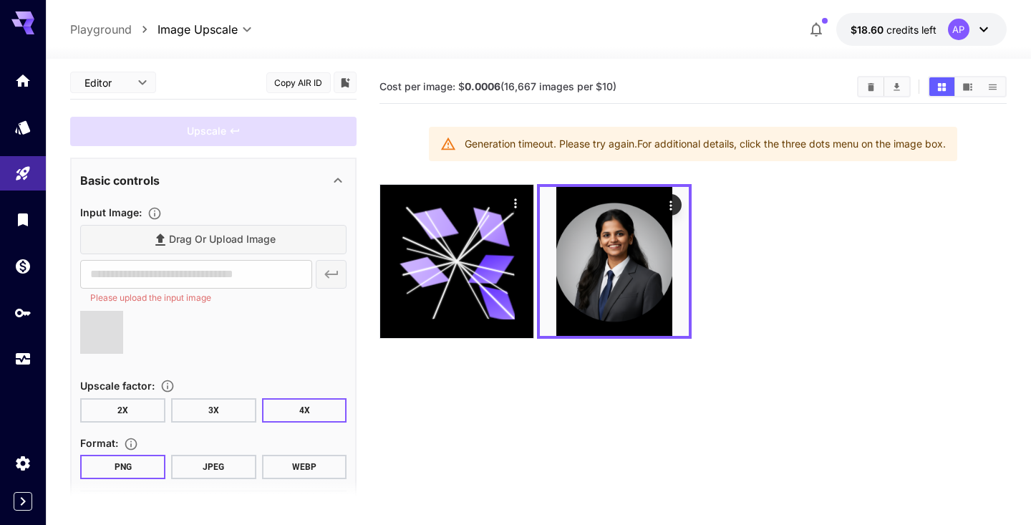
type input "**********"
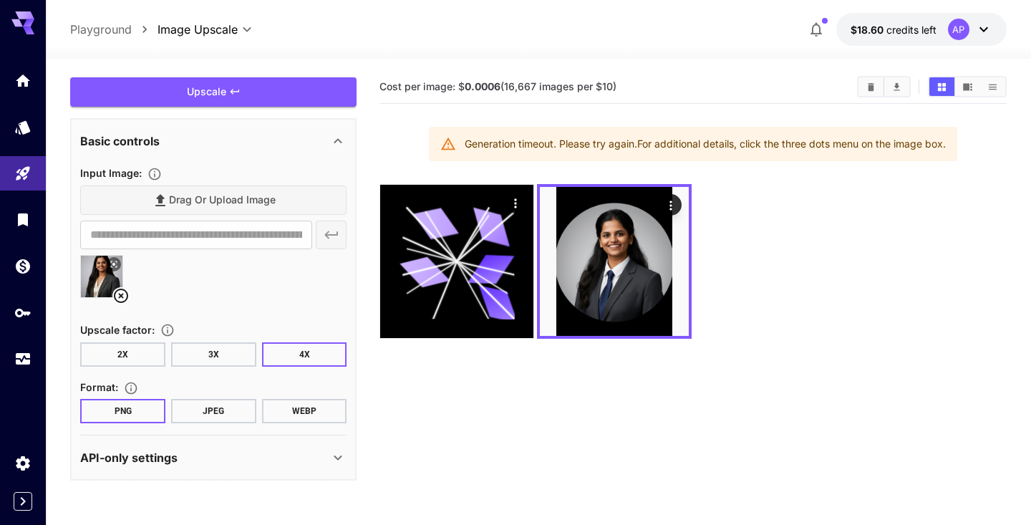
scroll to position [43, 0]
click at [250, 92] on div "Upscale" at bounding box center [213, 92] width 286 height 29
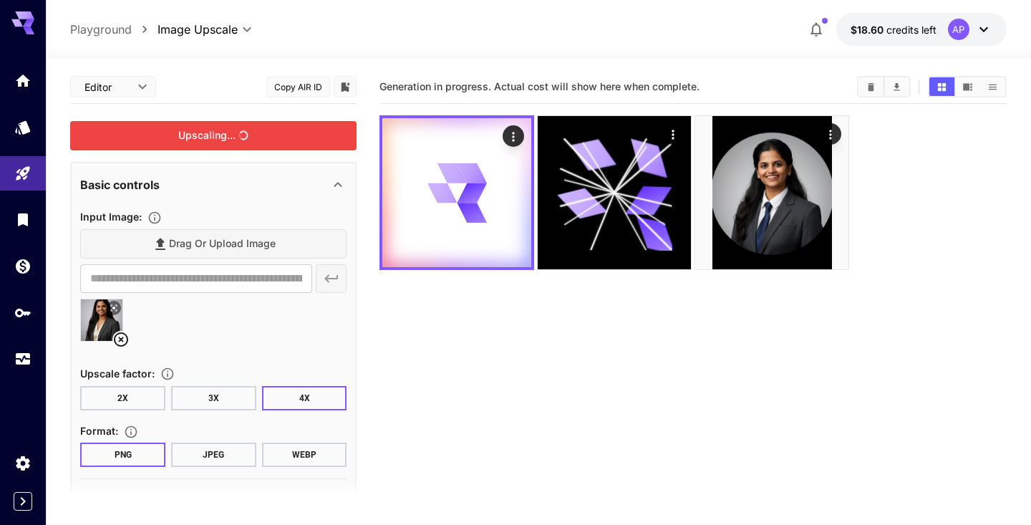
scroll to position [0, 0]
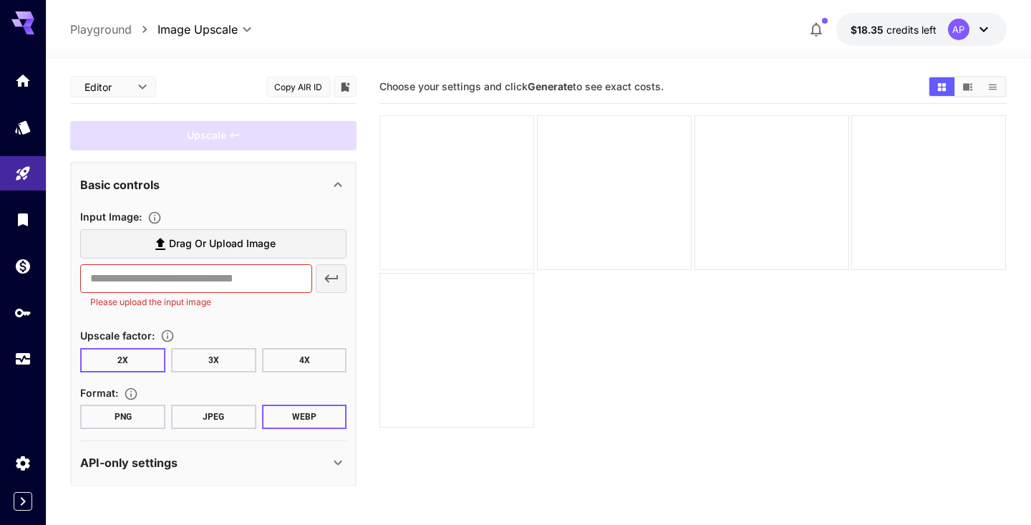
click at [474, 217] on div at bounding box center [456, 192] width 155 height 155
click at [576, 205] on div at bounding box center [614, 192] width 155 height 155
click at [770, 197] on div at bounding box center [771, 192] width 155 height 155
click at [12, 90] on link at bounding box center [23, 80] width 46 height 35
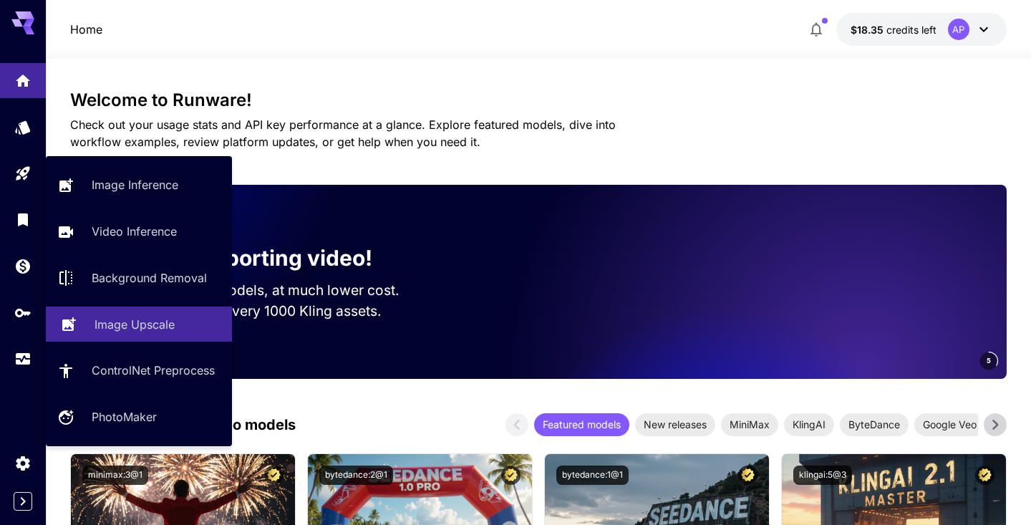
click at [118, 322] on p "Image Upscale" at bounding box center [134, 324] width 80 height 17
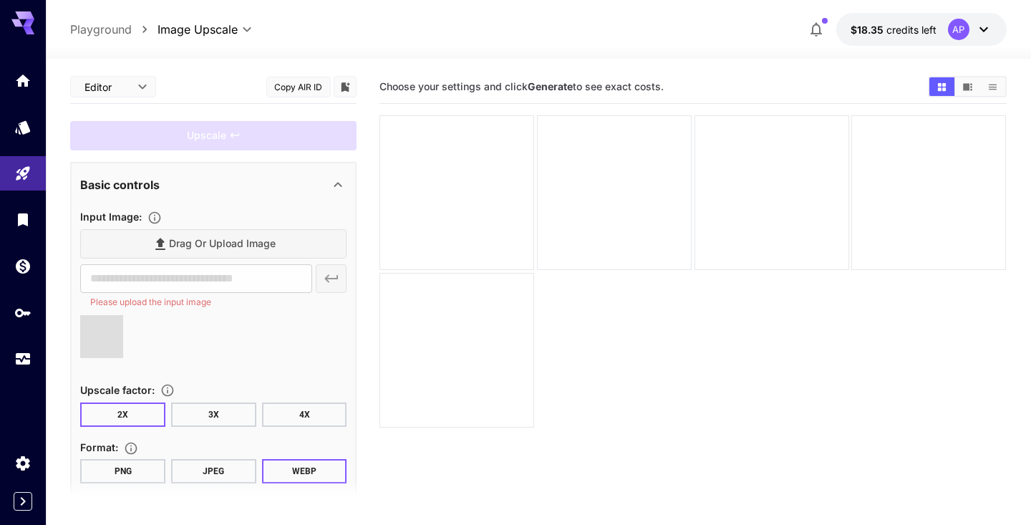
type input "**********"
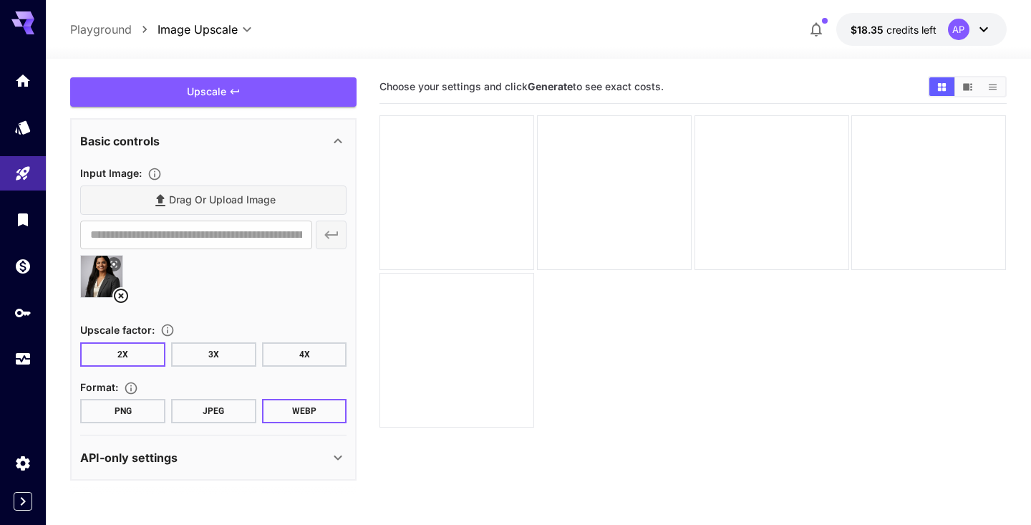
scroll to position [43, 0]
click at [271, 353] on button "4X" at bounding box center [304, 355] width 85 height 24
click at [153, 414] on button "PNG" at bounding box center [122, 411] width 85 height 24
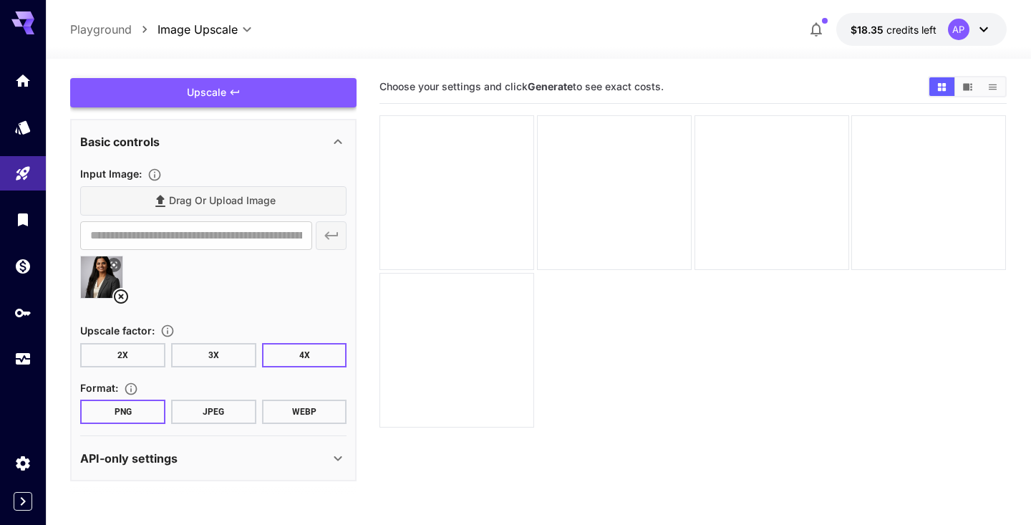
click at [242, 86] on div "Upscale" at bounding box center [213, 92] width 286 height 29
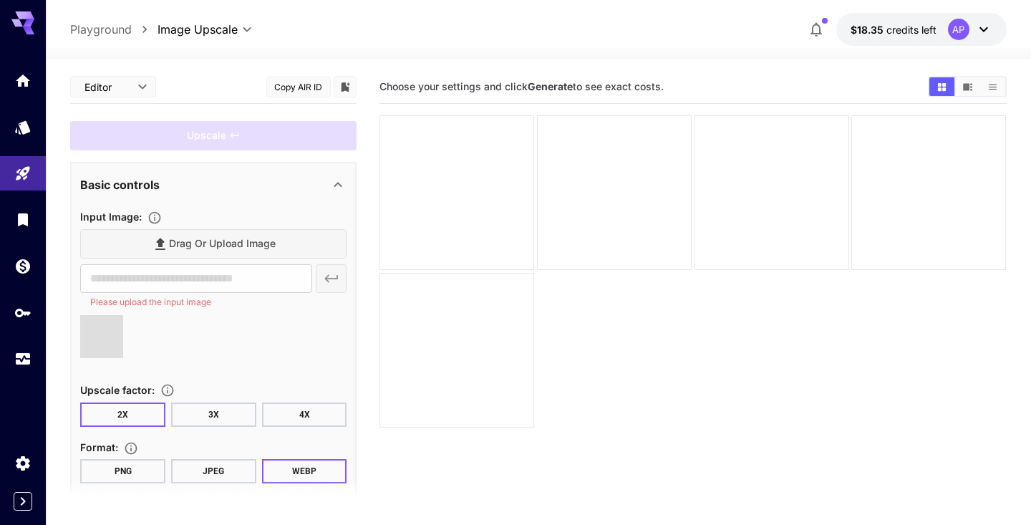
type input "**********"
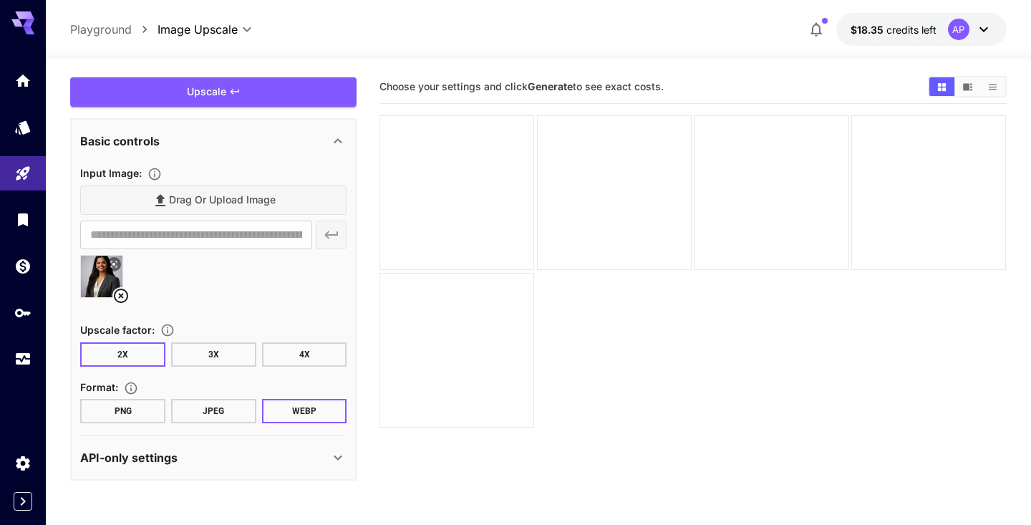
scroll to position [43, 0]
click at [196, 410] on button "JPEG" at bounding box center [213, 411] width 85 height 24
click at [201, 354] on button "3X" at bounding box center [213, 355] width 85 height 24
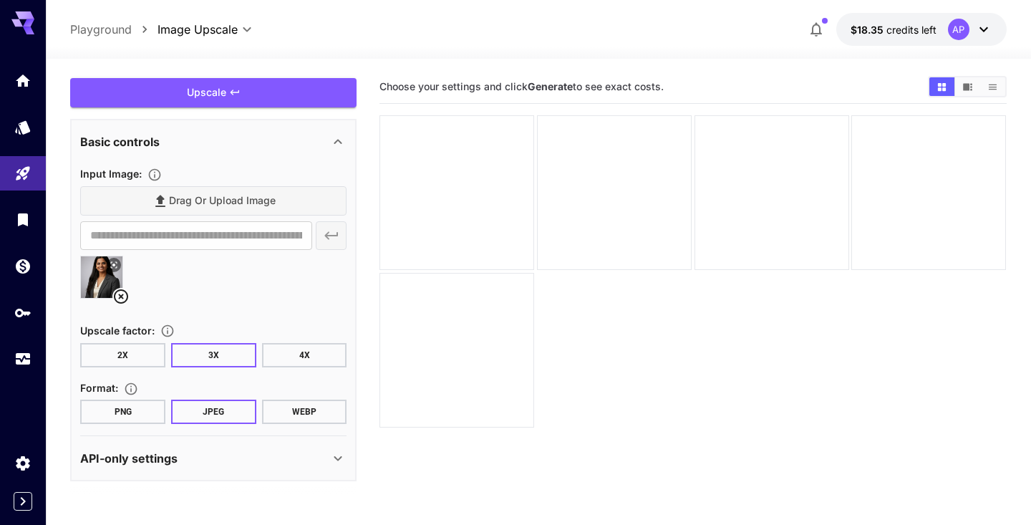
click at [137, 401] on button "PNG" at bounding box center [122, 411] width 85 height 24
